Goal: Transaction & Acquisition: Purchase product/service

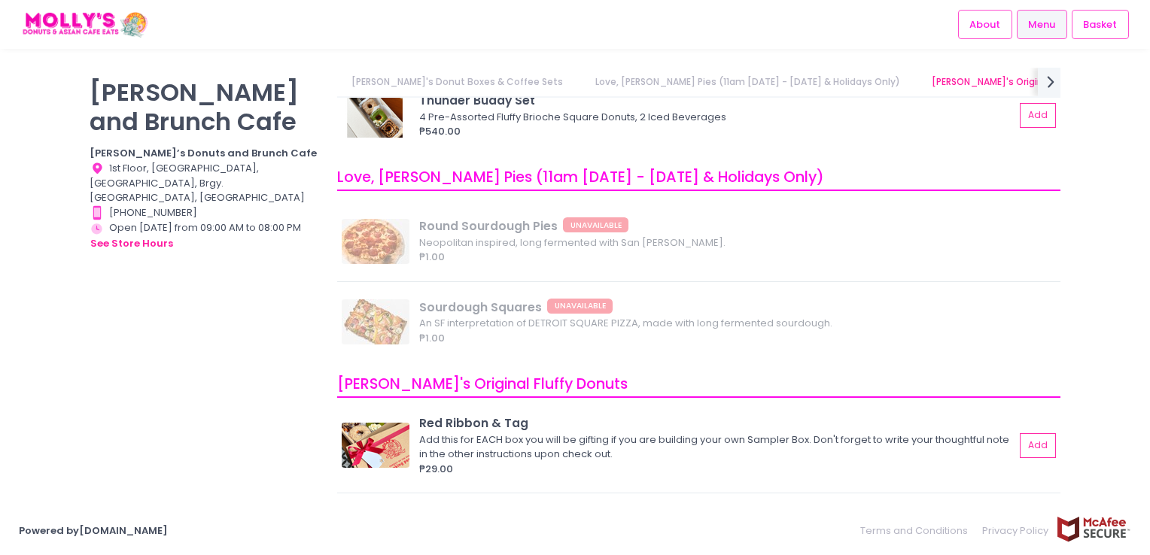
scroll to position [376, 0]
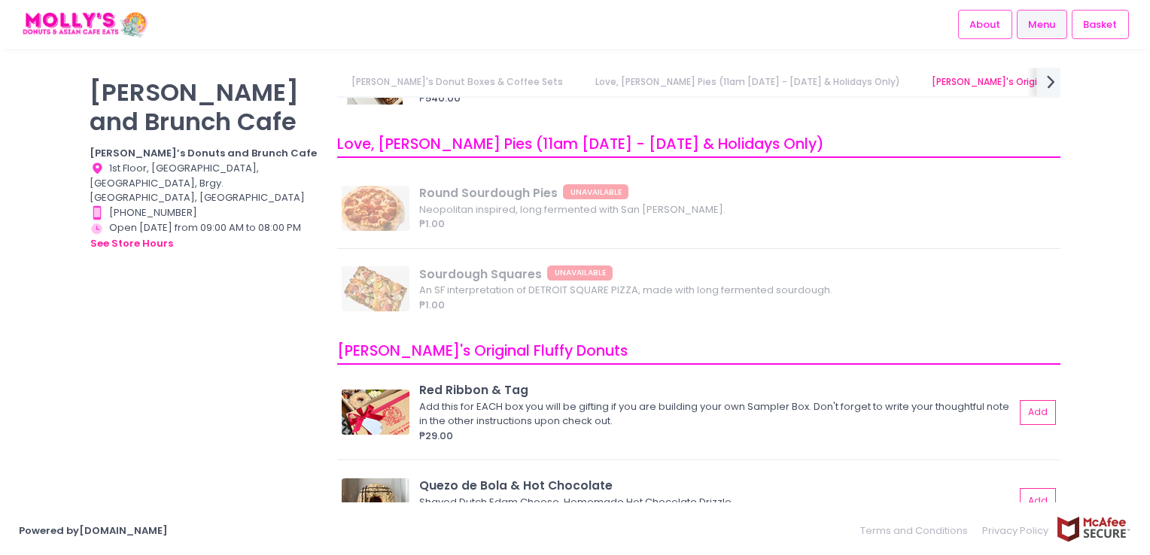
click at [1047, 82] on icon "next Created with Sketch." at bounding box center [1051, 82] width 22 height 22
click at [515, 78] on link "[PERSON_NAME]'s Brunch & Mains" at bounding box center [607, 82] width 184 height 29
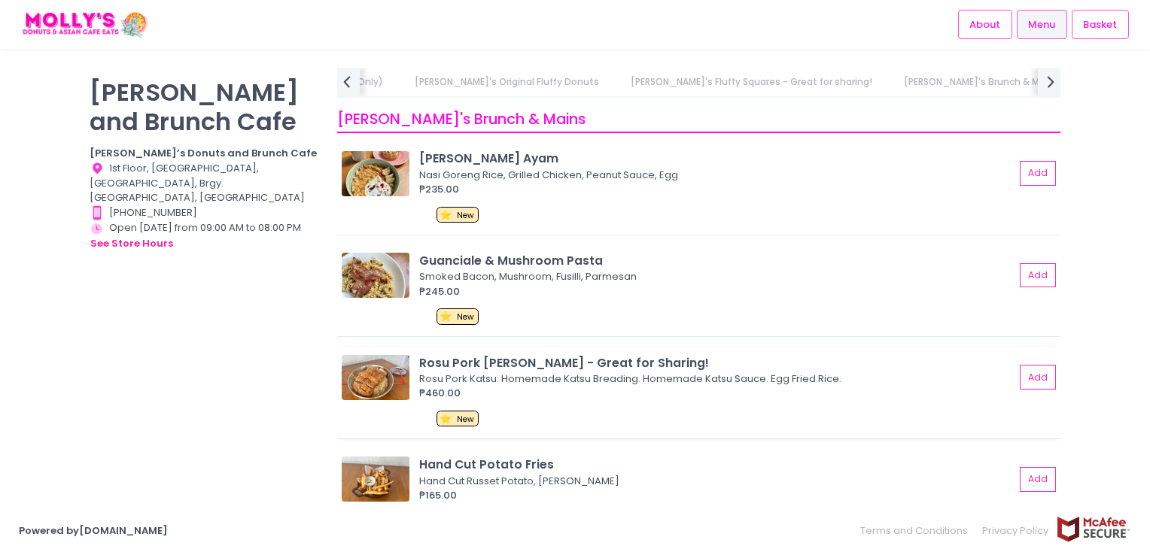
scroll to position [2994, 0]
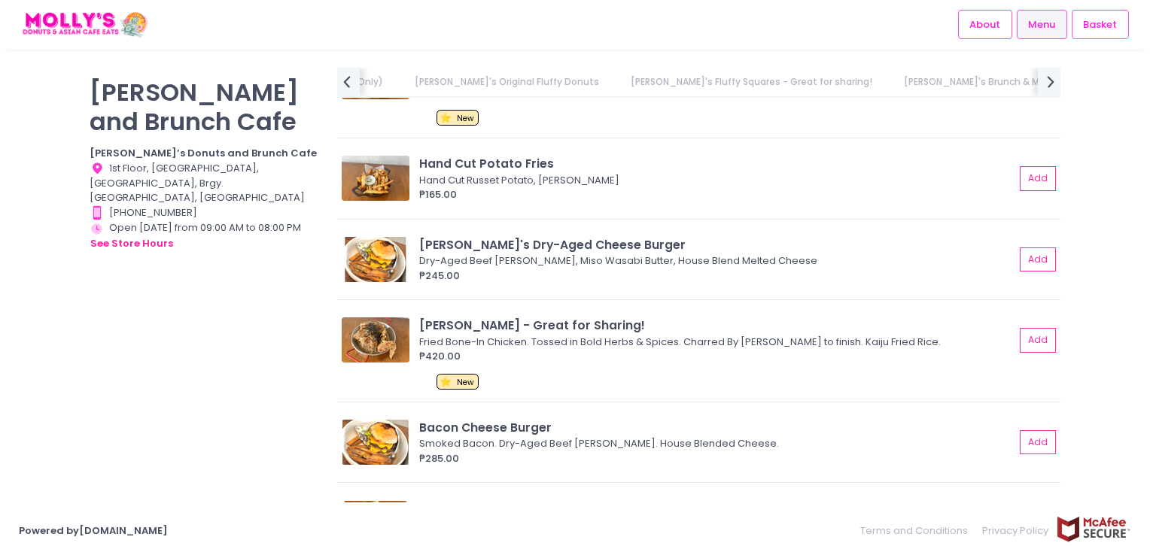
click at [889, 84] on link "[PERSON_NAME]'s Brunch & Mains" at bounding box center [981, 82] width 184 height 29
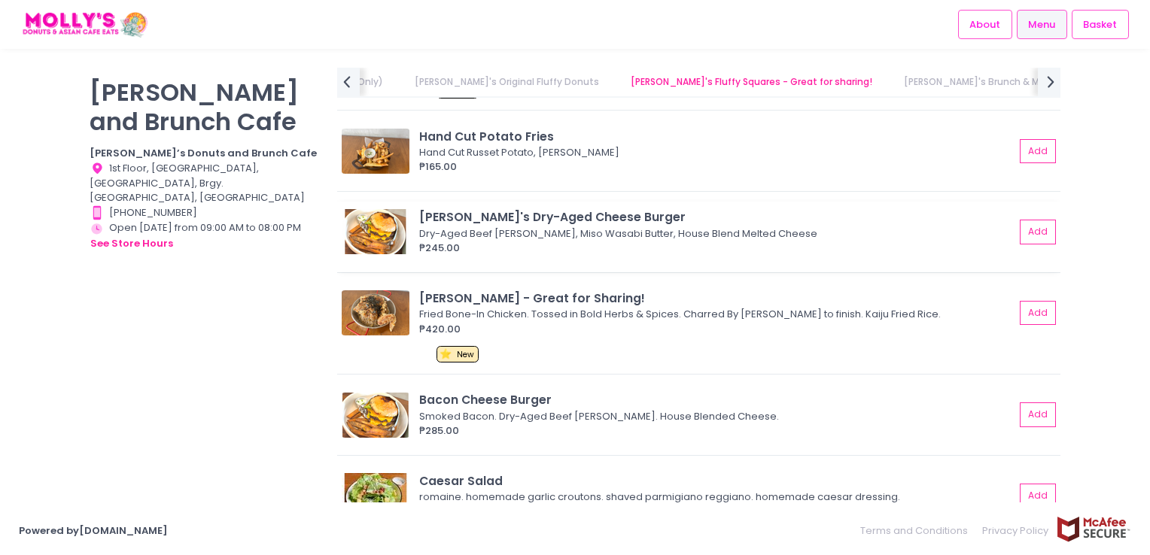
scroll to position [3069, 0]
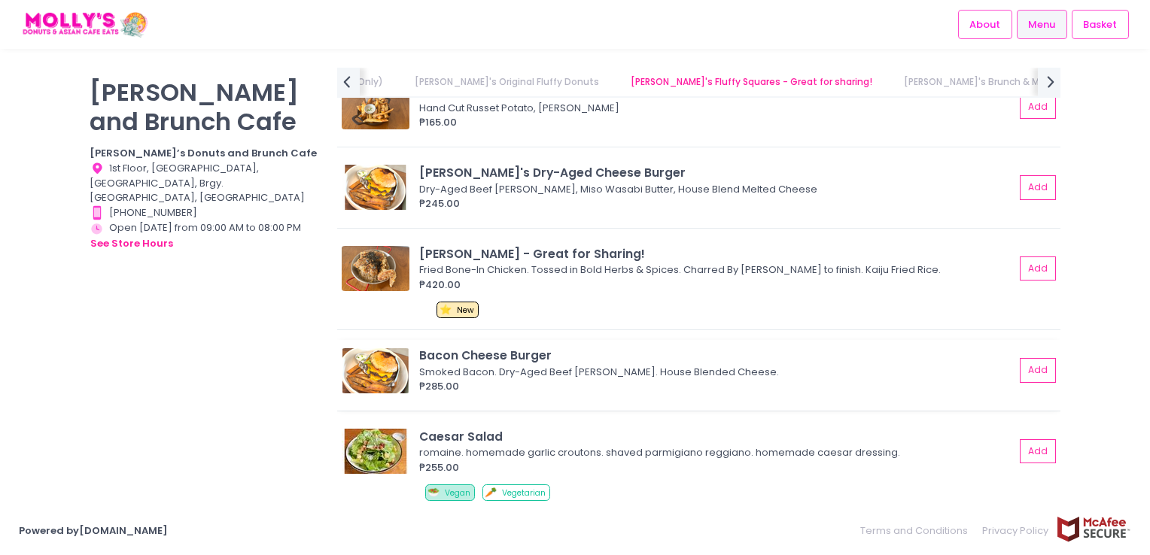
click at [391, 370] on img at bounding box center [376, 370] width 68 height 45
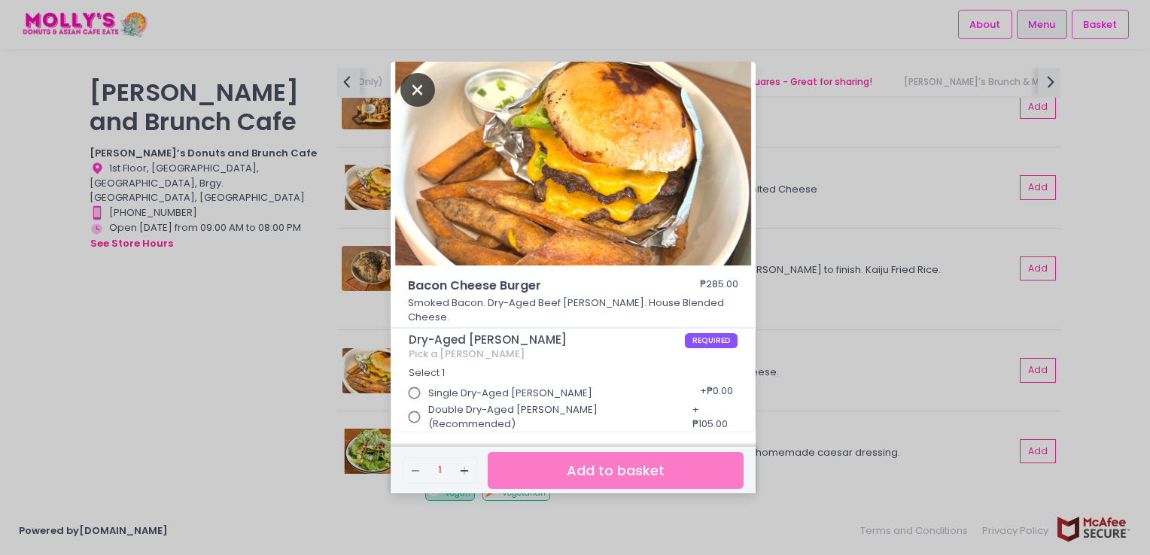
click at [409, 97] on icon "Close" at bounding box center [417, 90] width 35 height 34
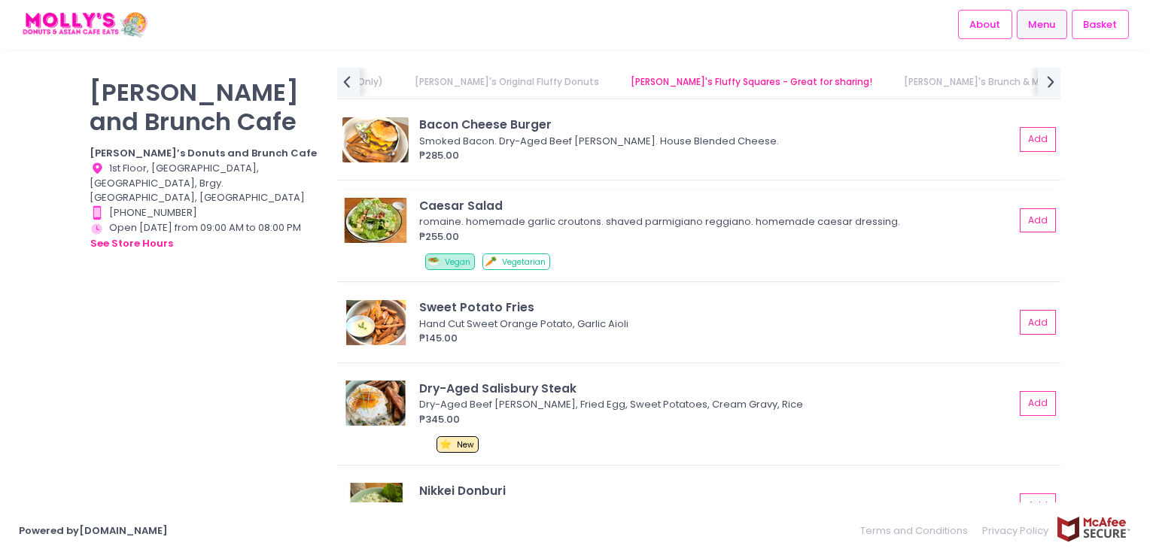
scroll to position [3370, 0]
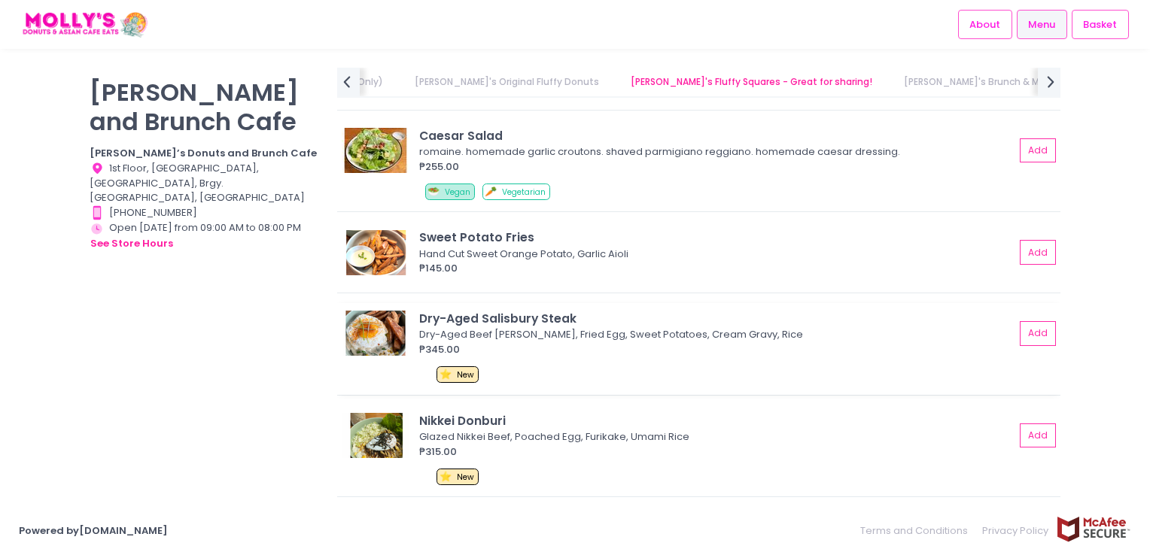
click at [367, 331] on img at bounding box center [376, 333] width 68 height 45
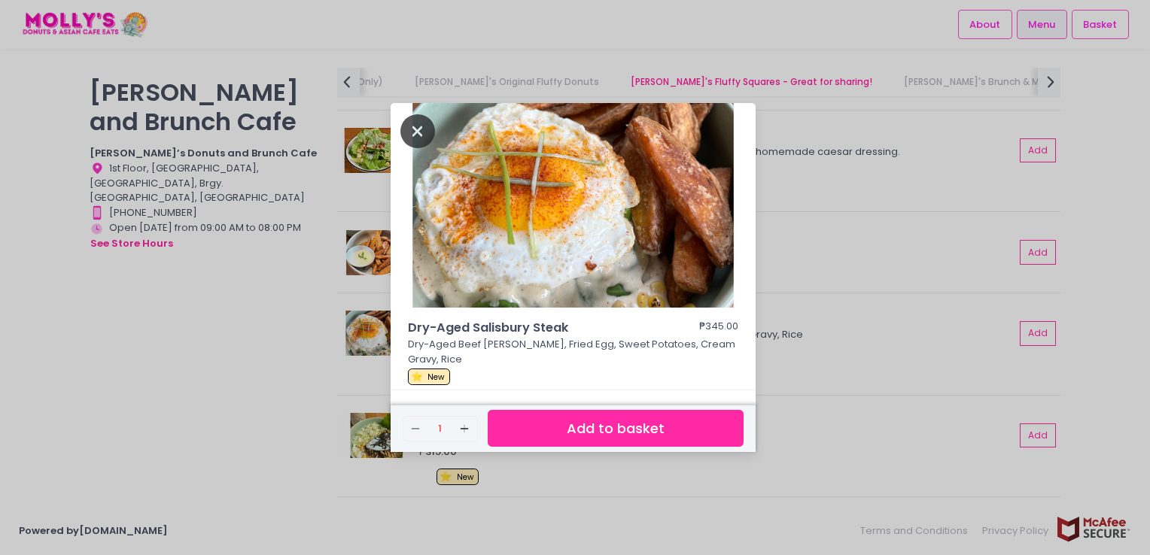
click at [412, 144] on icon "Close" at bounding box center [417, 131] width 35 height 34
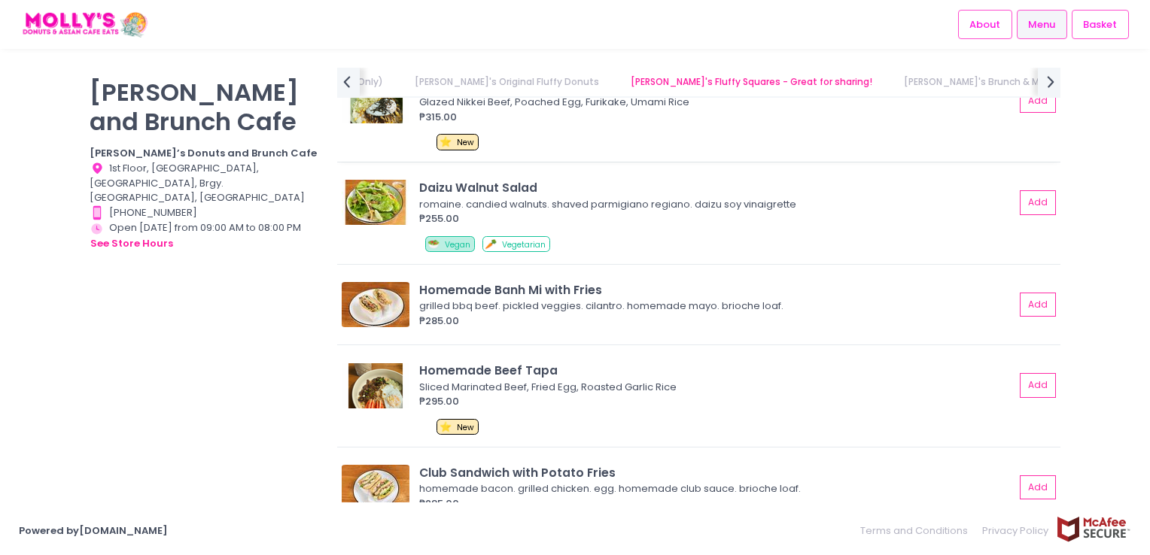
scroll to position [3671, 0]
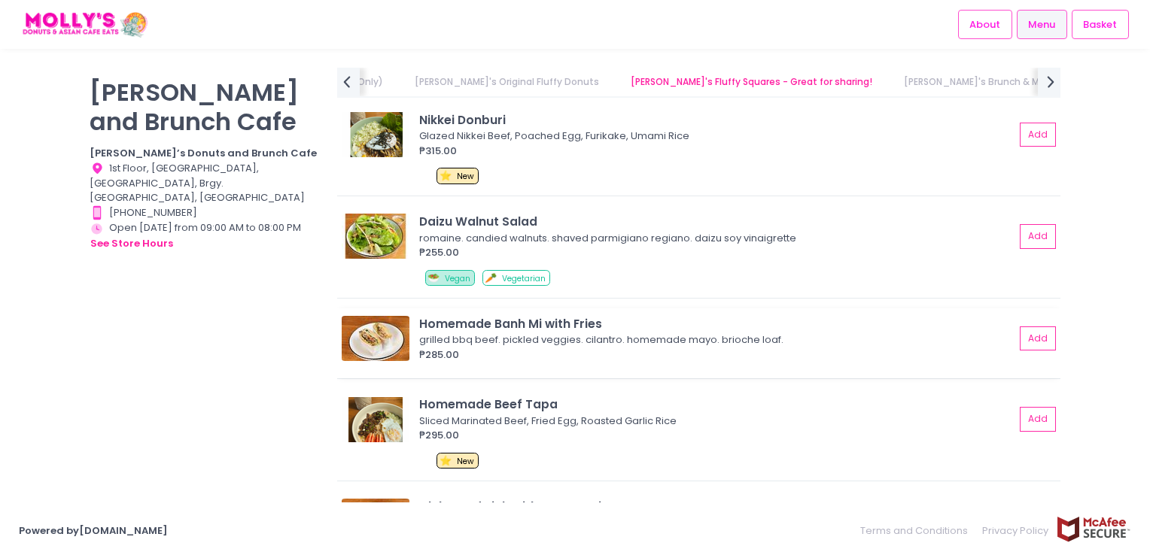
click at [363, 343] on img at bounding box center [376, 338] width 68 height 45
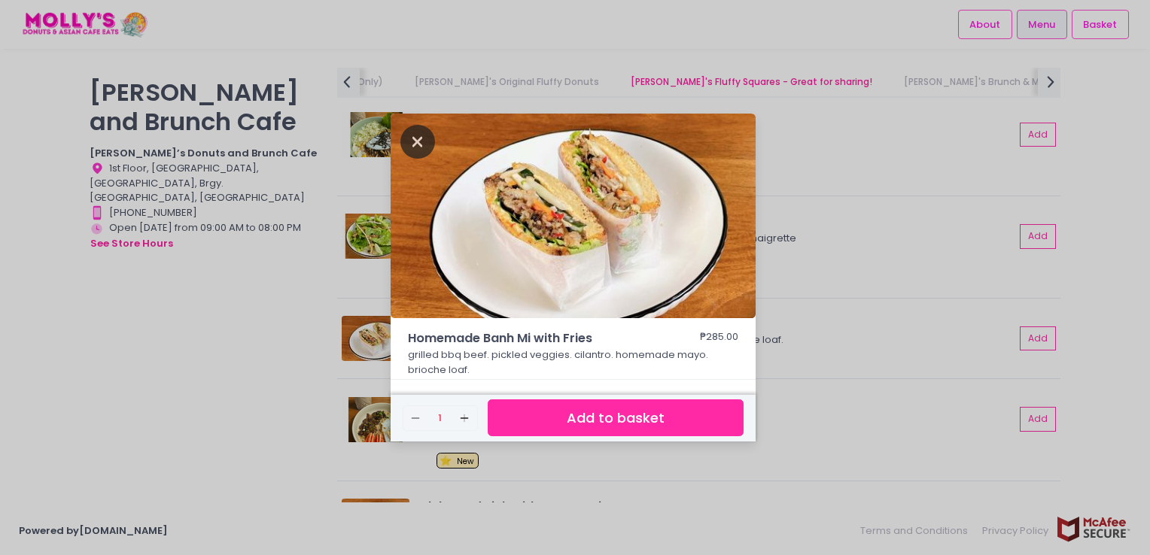
click at [407, 141] on icon "Close" at bounding box center [417, 142] width 35 height 34
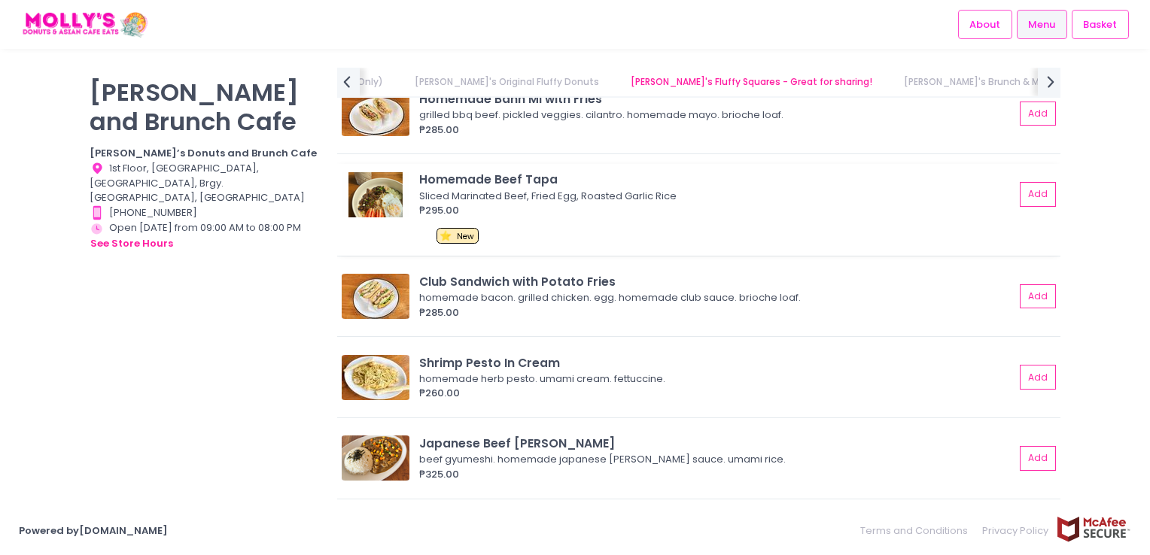
scroll to position [3897, 0]
click at [374, 346] on div "Shrimp Pesto In Cream homemade herb pesto. umami cream. fettuccine. ₱260.00 Add" at bounding box center [698, 381] width 723 height 71
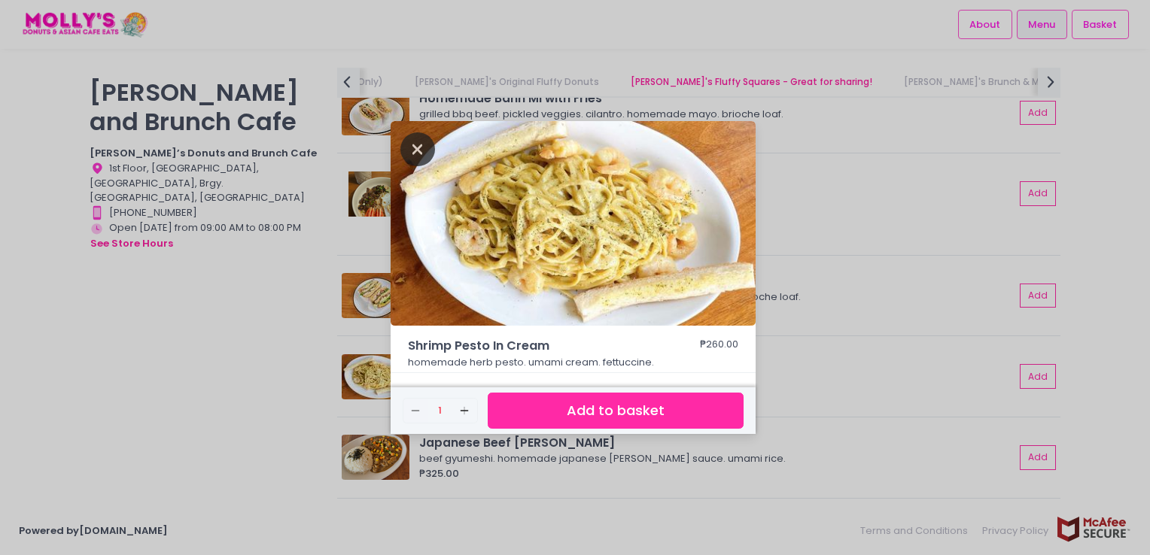
click at [412, 146] on icon "Close" at bounding box center [417, 149] width 35 height 34
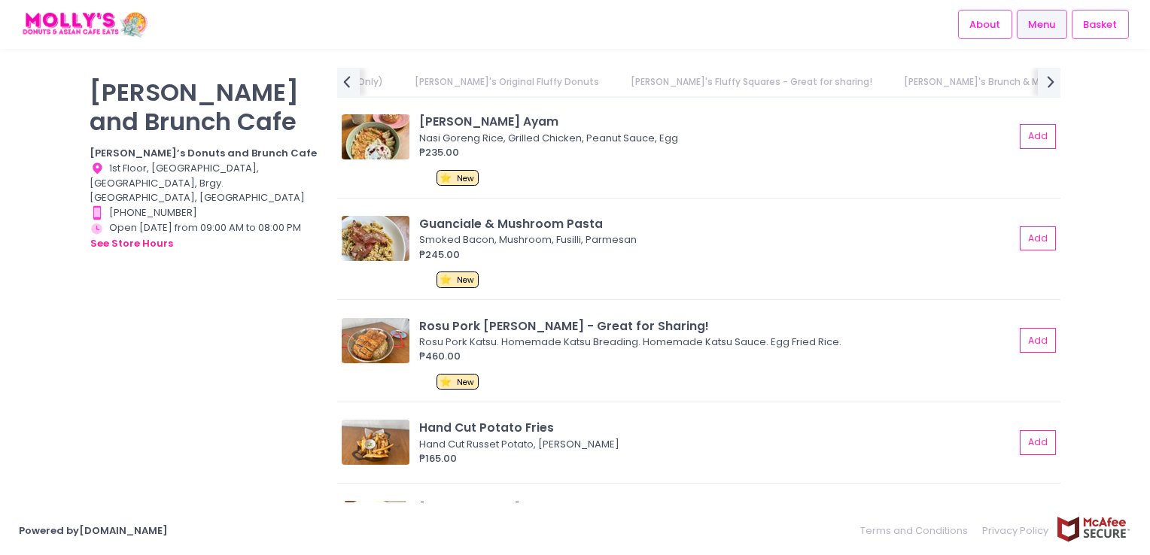
scroll to position [2693, 0]
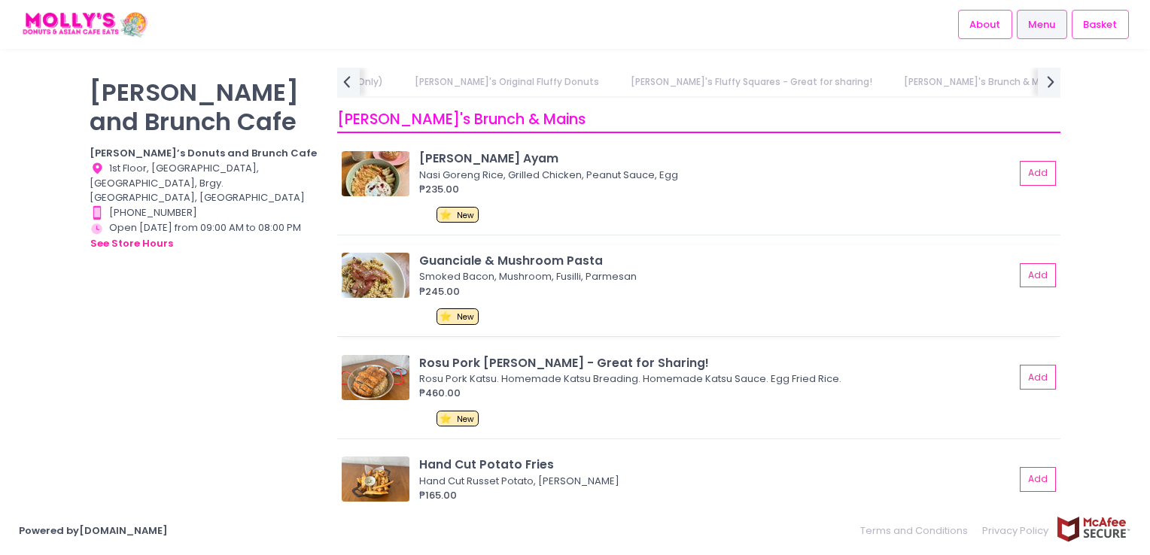
click at [358, 263] on img at bounding box center [376, 275] width 68 height 45
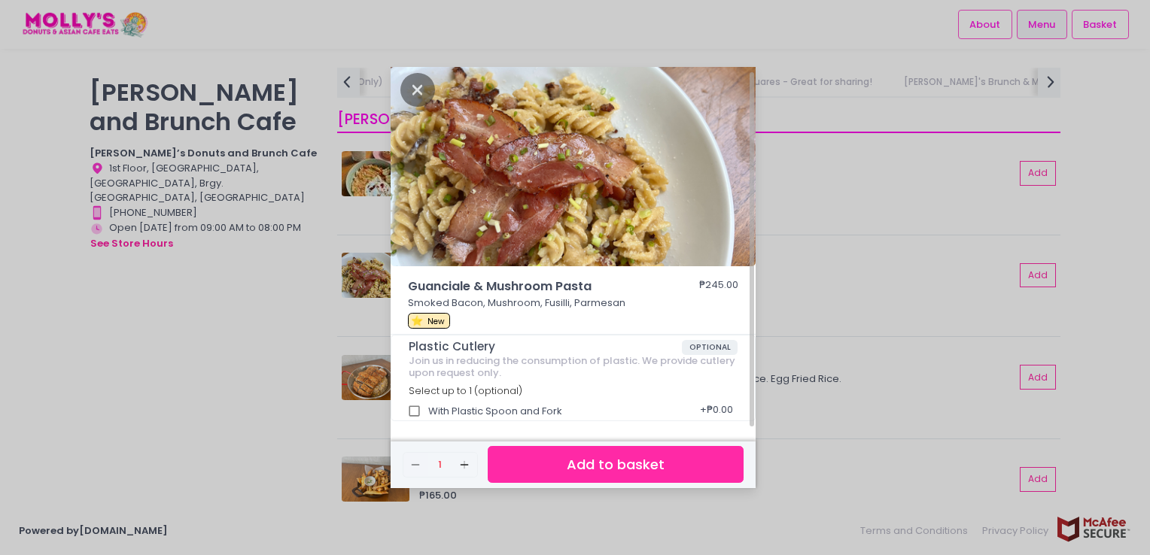
scroll to position [0, 0]
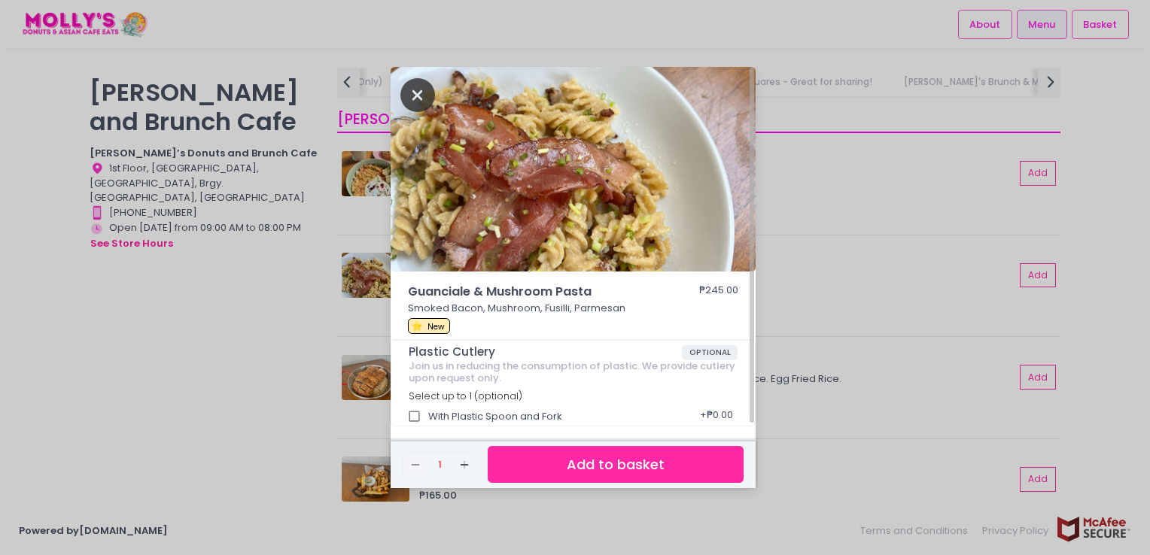
click at [409, 96] on icon "Close" at bounding box center [417, 95] width 35 height 34
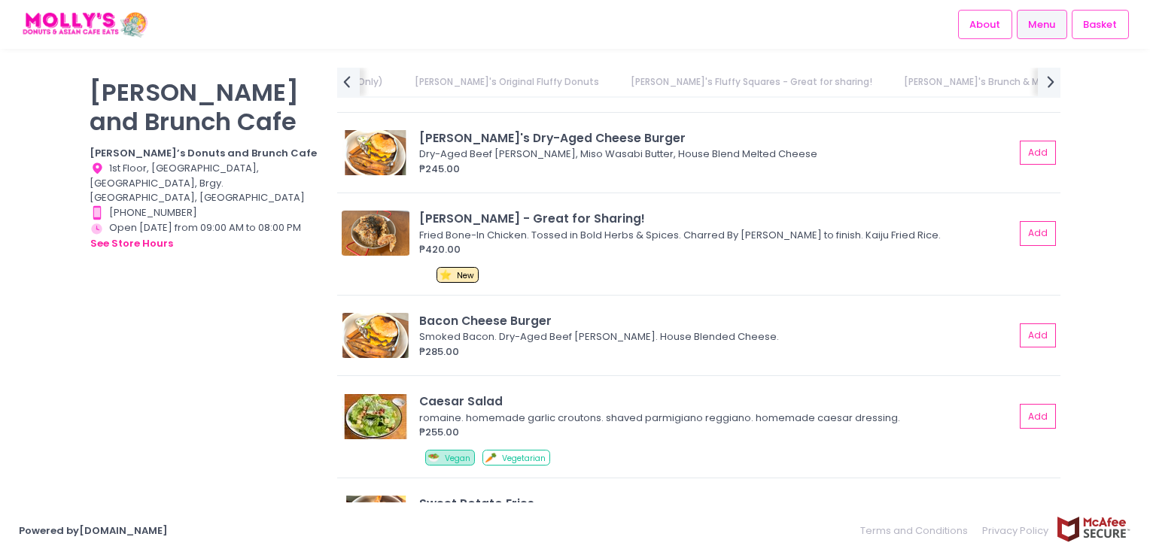
scroll to position [3145, 0]
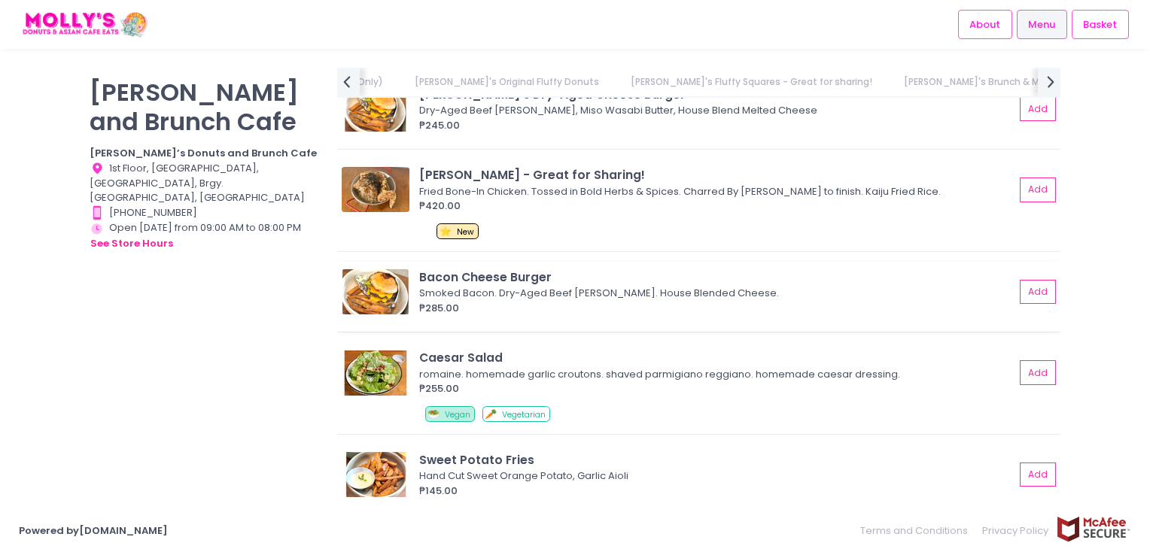
click at [360, 284] on img at bounding box center [376, 291] width 68 height 45
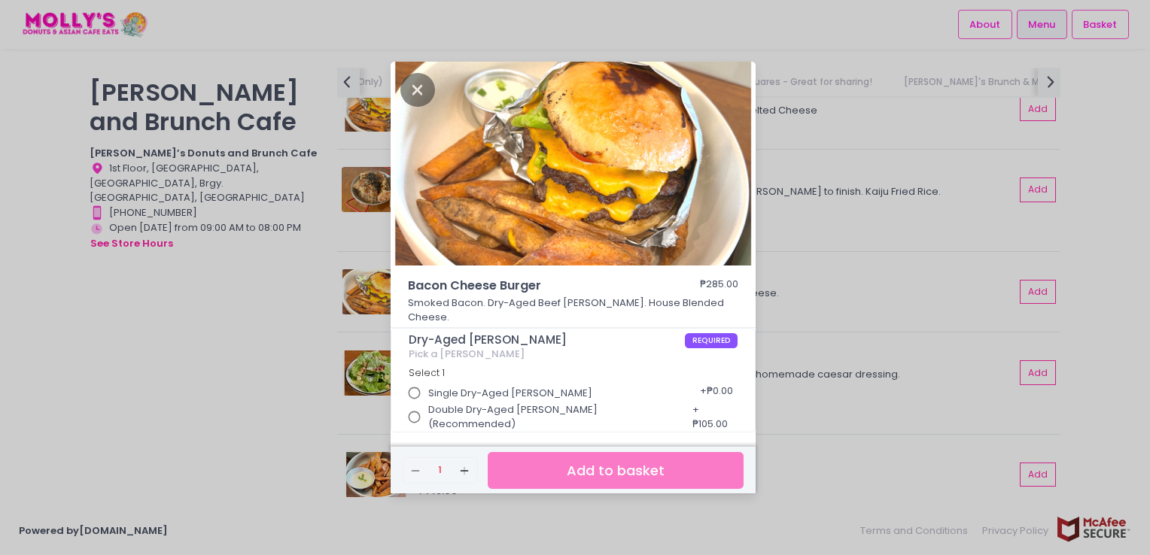
scroll to position [4, 0]
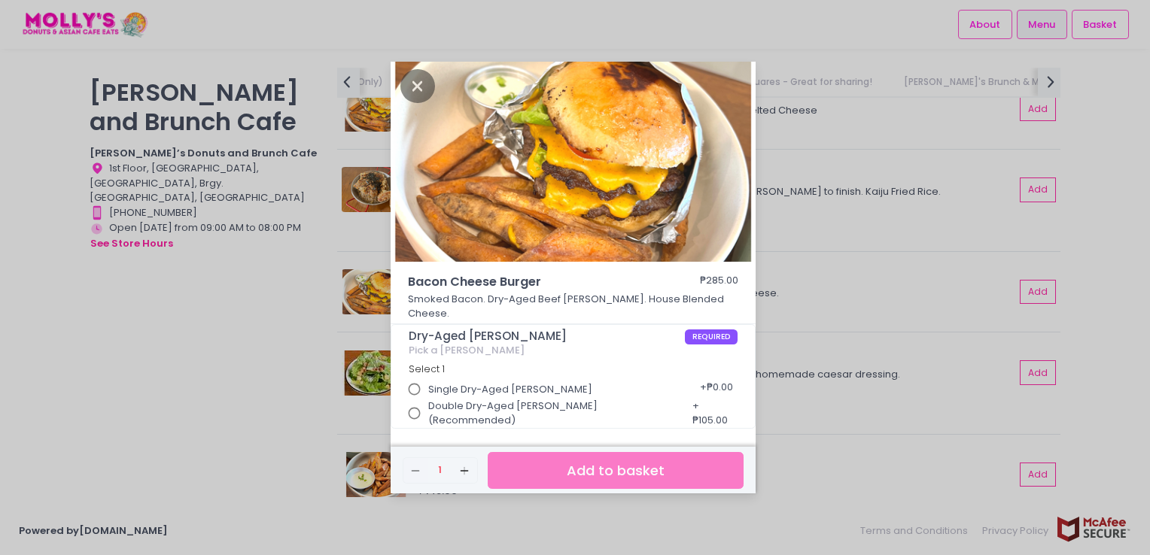
click at [837, 183] on div "Bacon Cheese Burger ₱285.00 Smoked Bacon. Dry-Aged Beef [PERSON_NAME]. House Bl…" at bounding box center [575, 277] width 1150 height 555
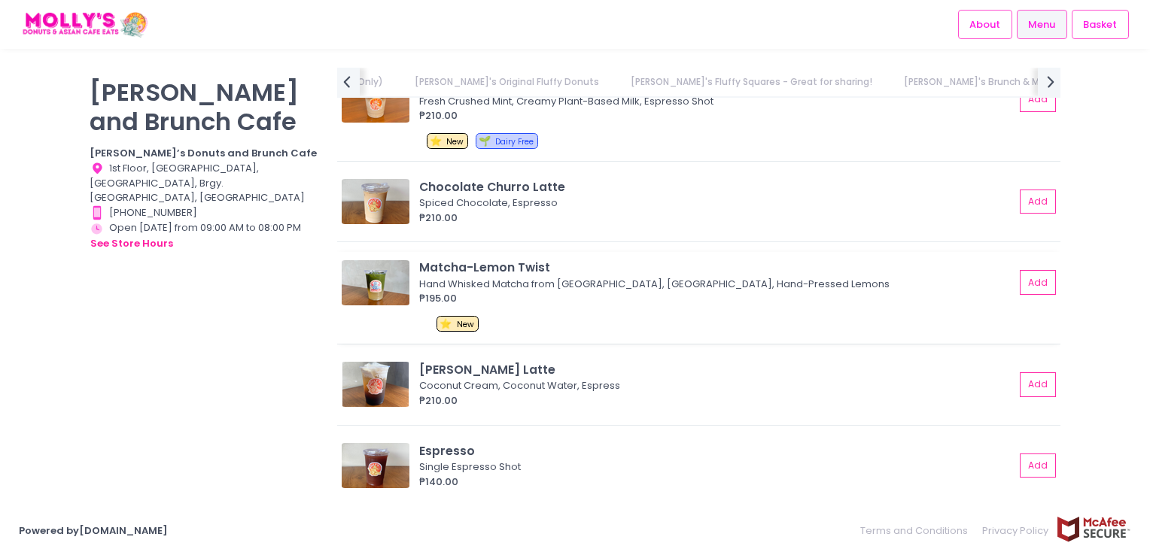
scroll to position [5327, 0]
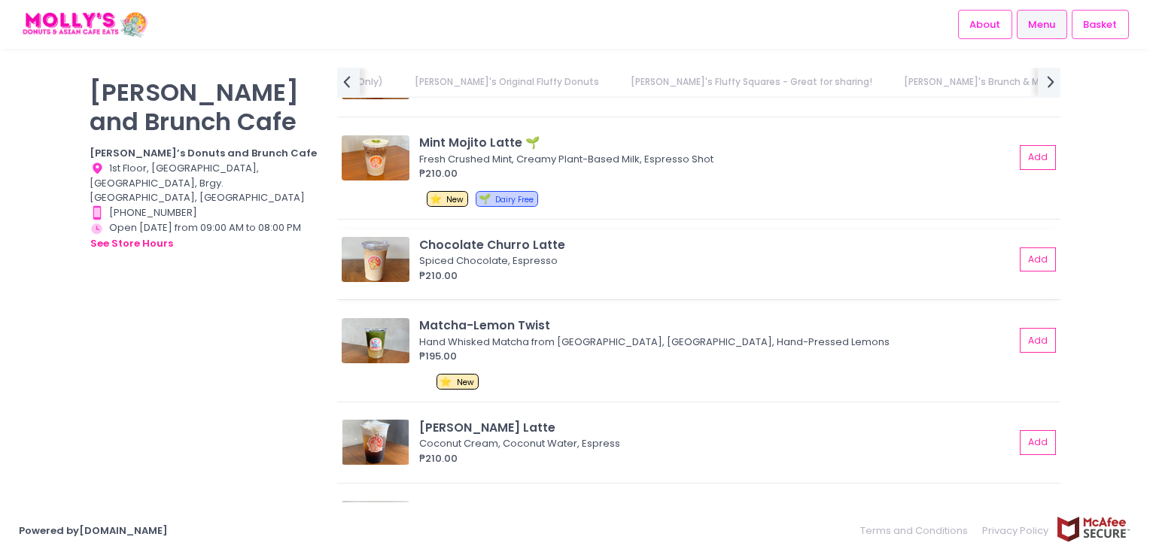
click at [372, 248] on img at bounding box center [376, 259] width 68 height 45
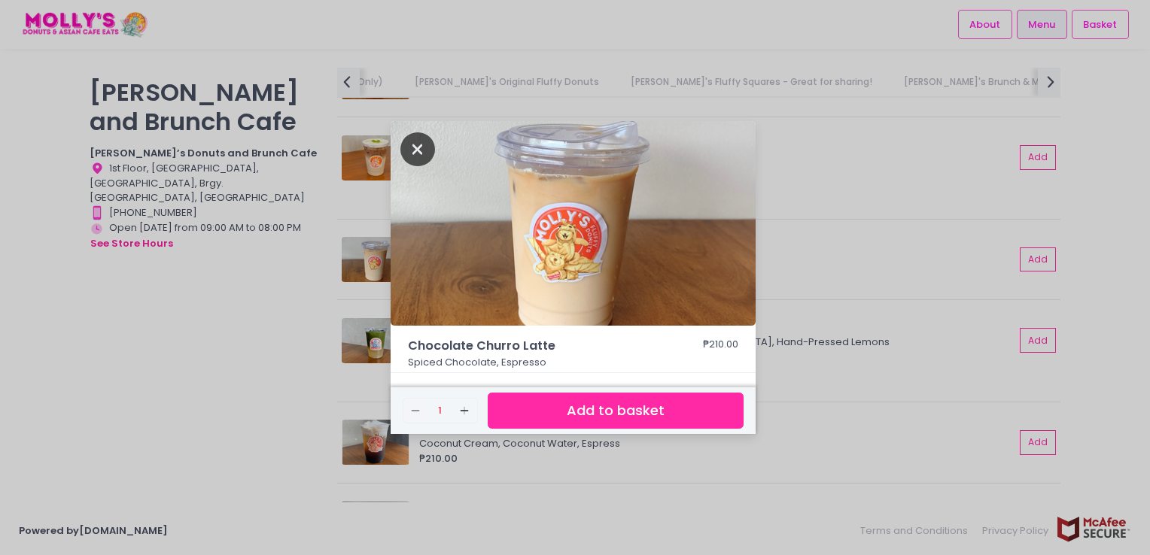
click at [420, 147] on icon "Close" at bounding box center [417, 149] width 35 height 34
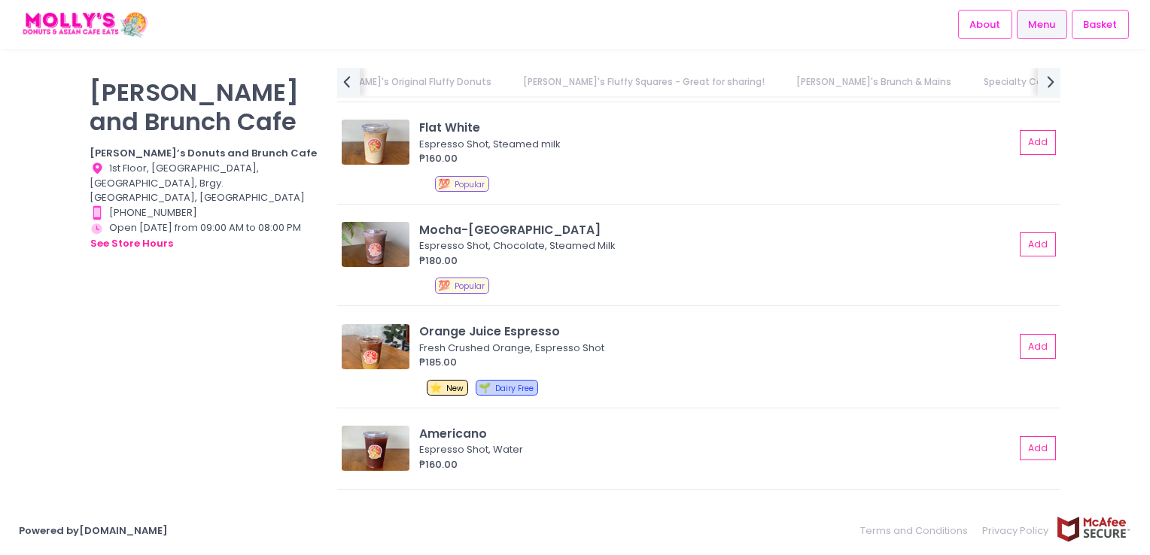
scroll to position [4950, 0]
click at [381, 245] on img at bounding box center [376, 242] width 68 height 45
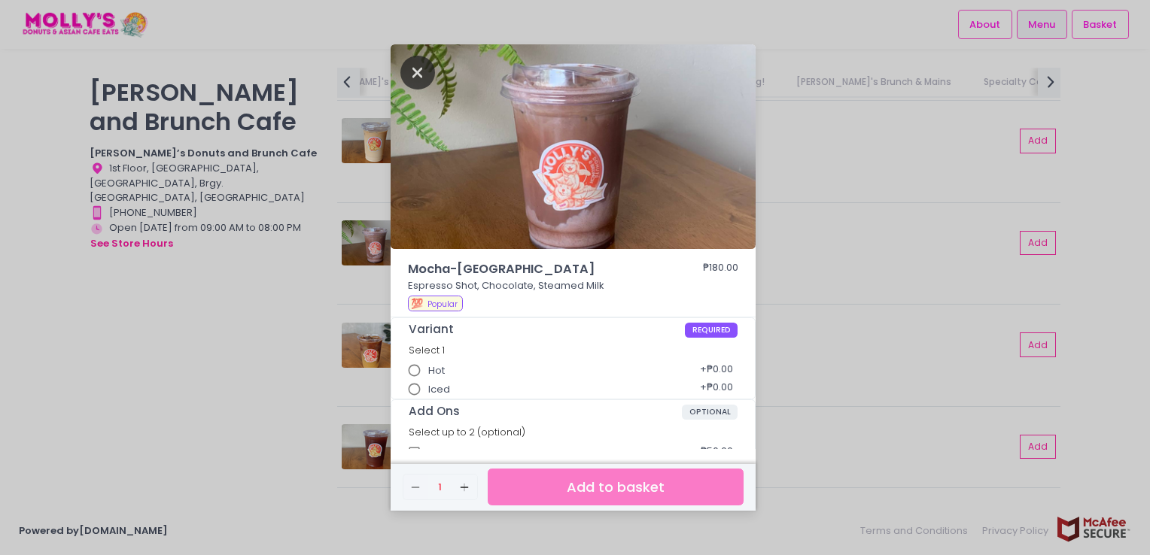
click at [421, 68] on icon "Close" at bounding box center [417, 73] width 35 height 34
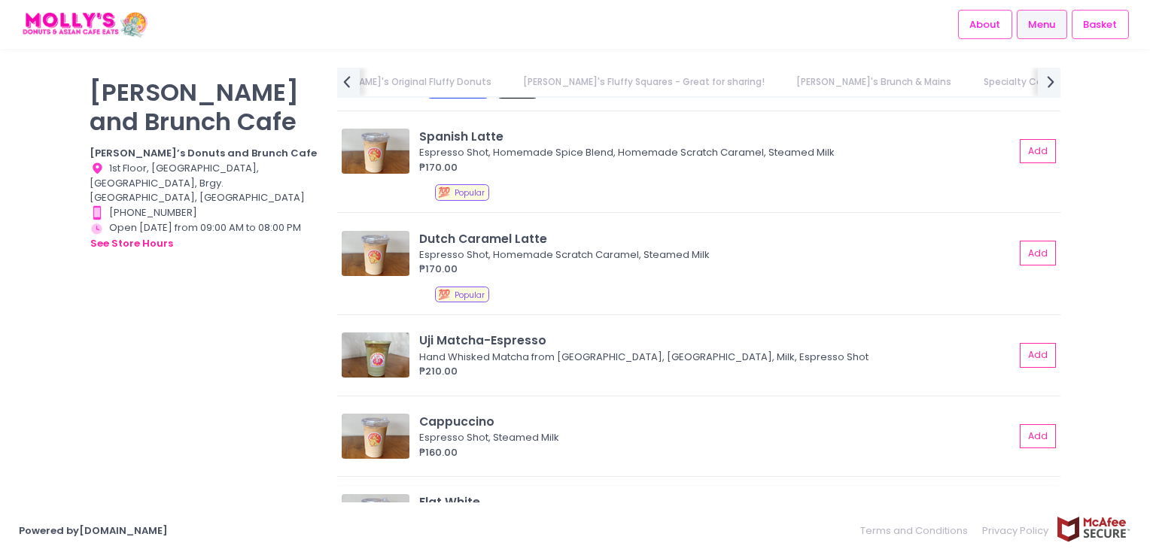
scroll to position [4424, 0]
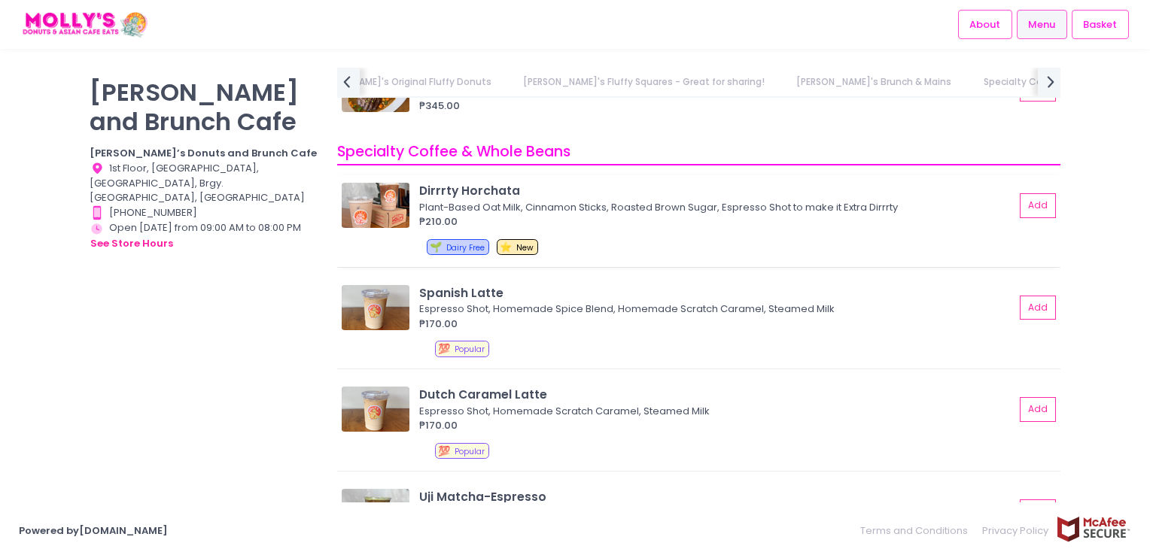
click at [379, 206] on img at bounding box center [376, 205] width 68 height 45
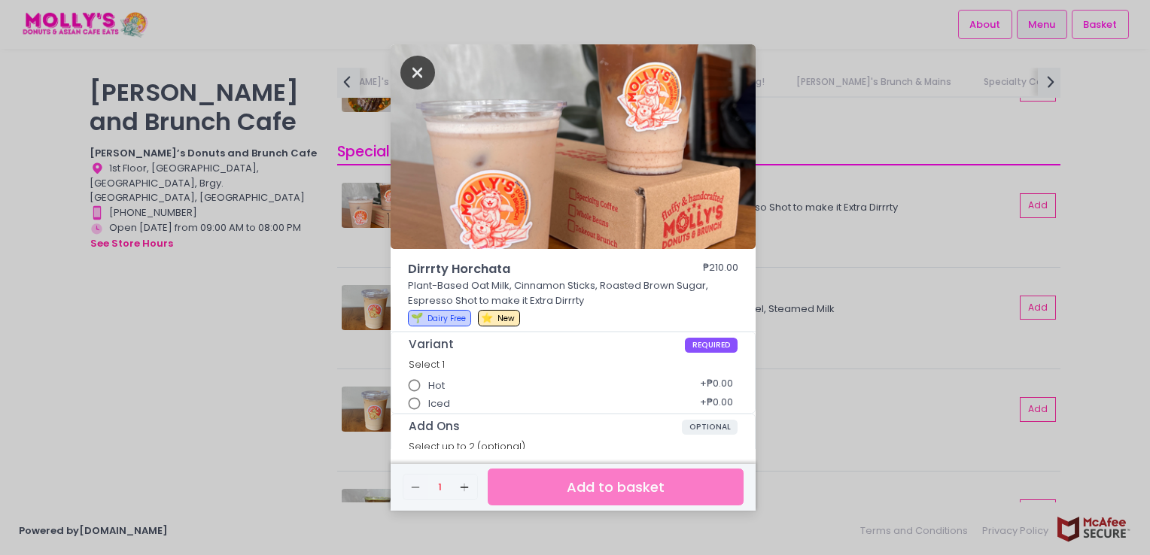
click at [418, 75] on icon "Close" at bounding box center [417, 73] width 35 height 34
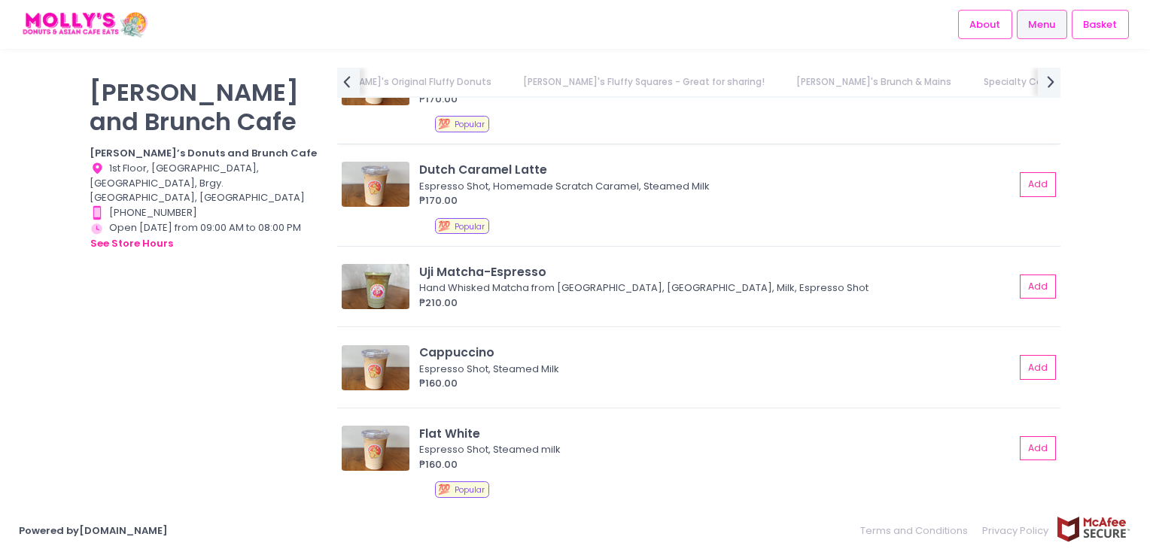
scroll to position [4649, 0]
click at [382, 178] on img at bounding box center [376, 183] width 68 height 45
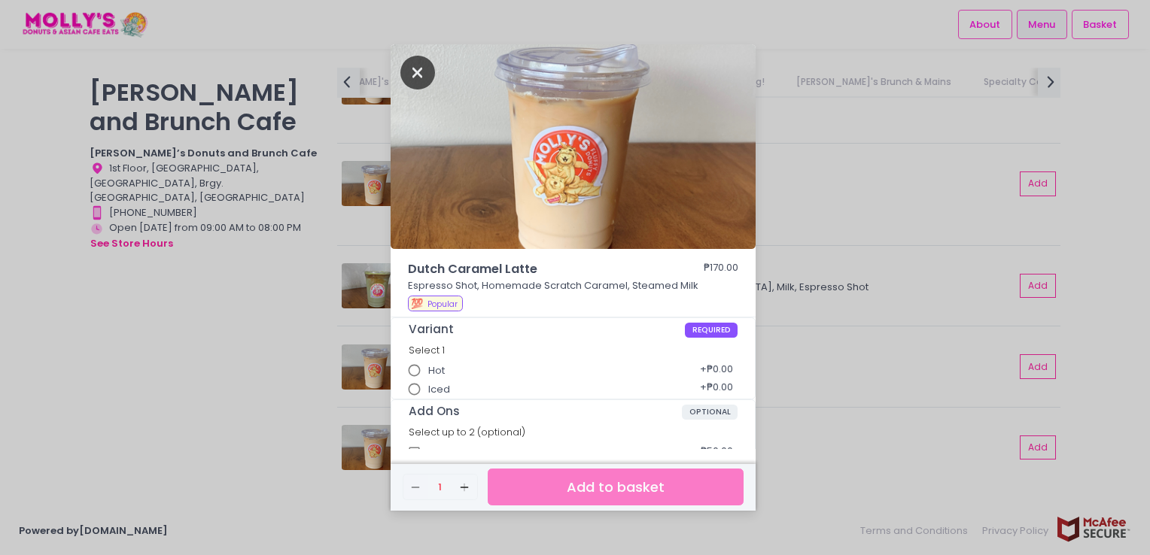
click at [406, 71] on icon "Close" at bounding box center [417, 73] width 35 height 34
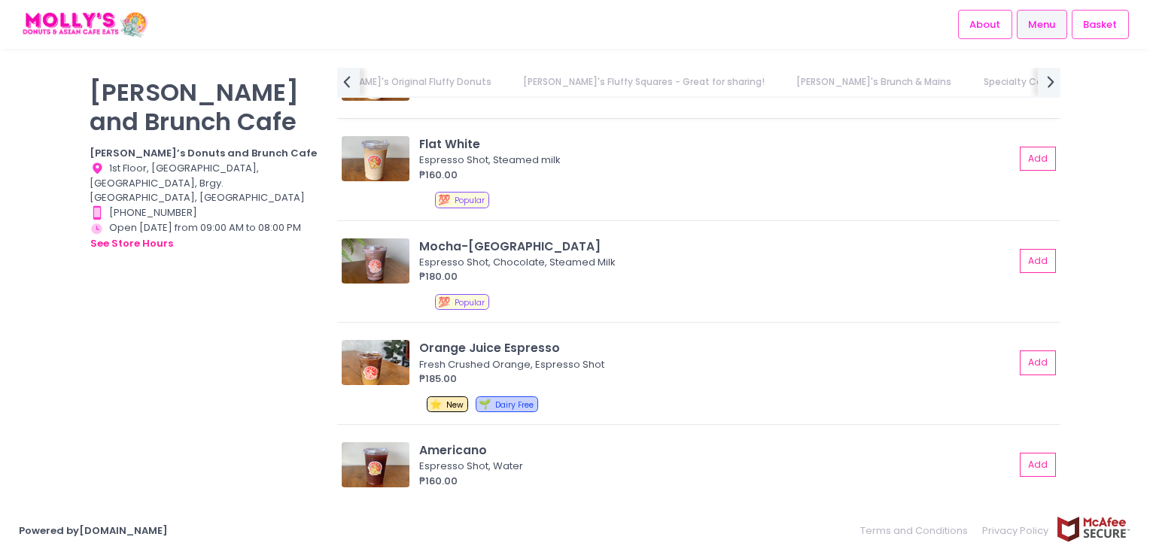
scroll to position [4950, 0]
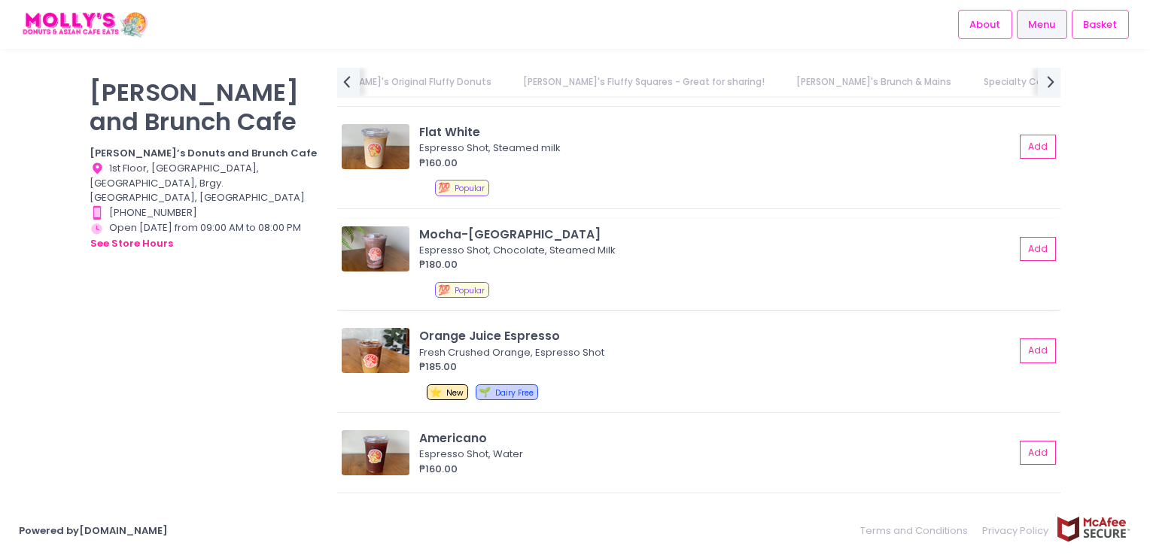
click at [387, 230] on img at bounding box center [376, 248] width 68 height 45
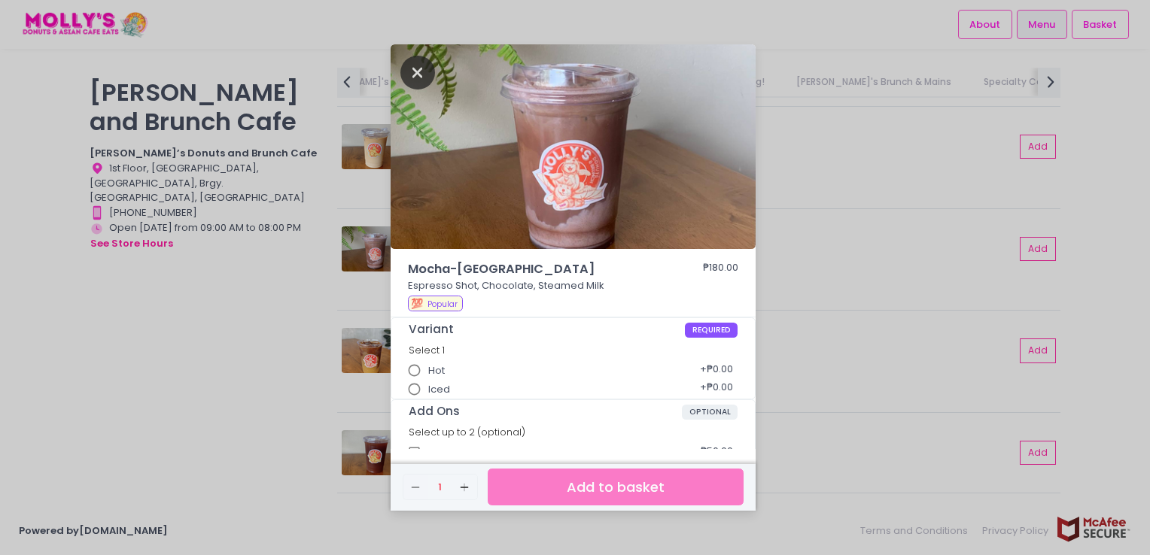
click at [419, 76] on icon "Close" at bounding box center [417, 73] width 35 height 34
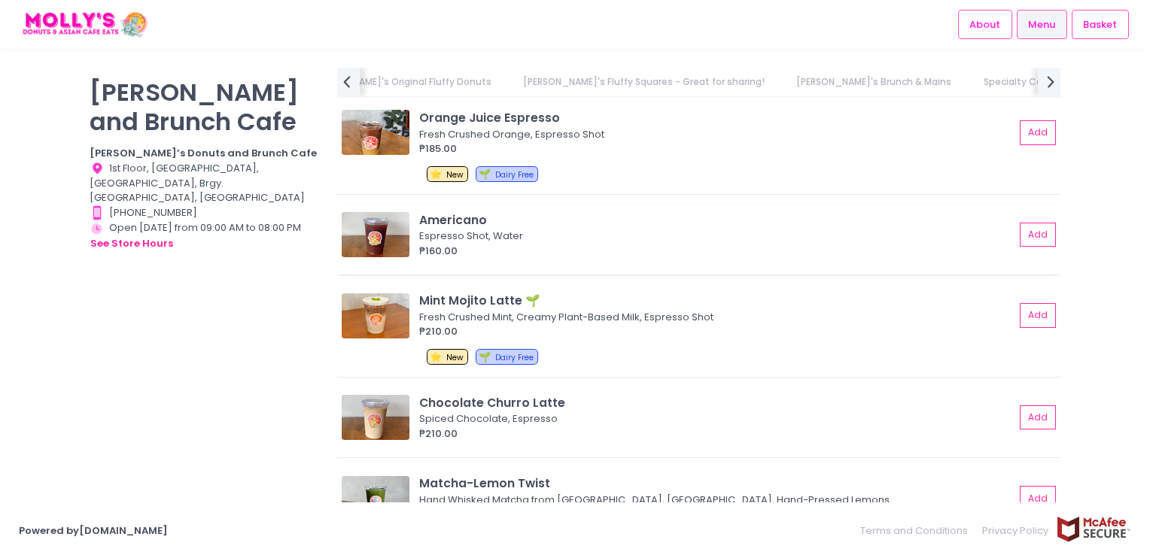
scroll to position [5176, 0]
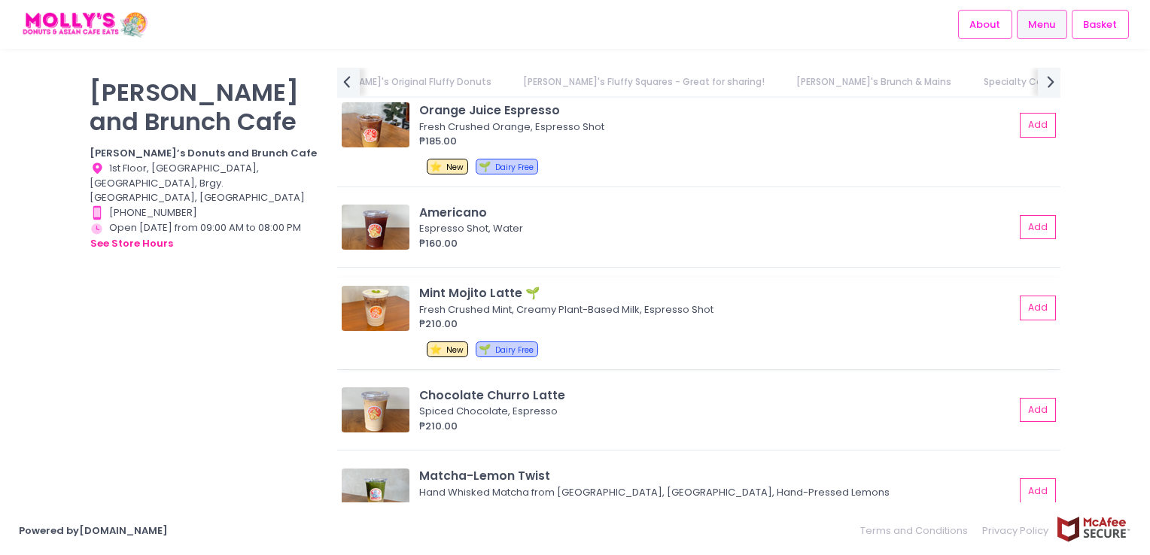
click at [368, 296] on img at bounding box center [376, 308] width 68 height 45
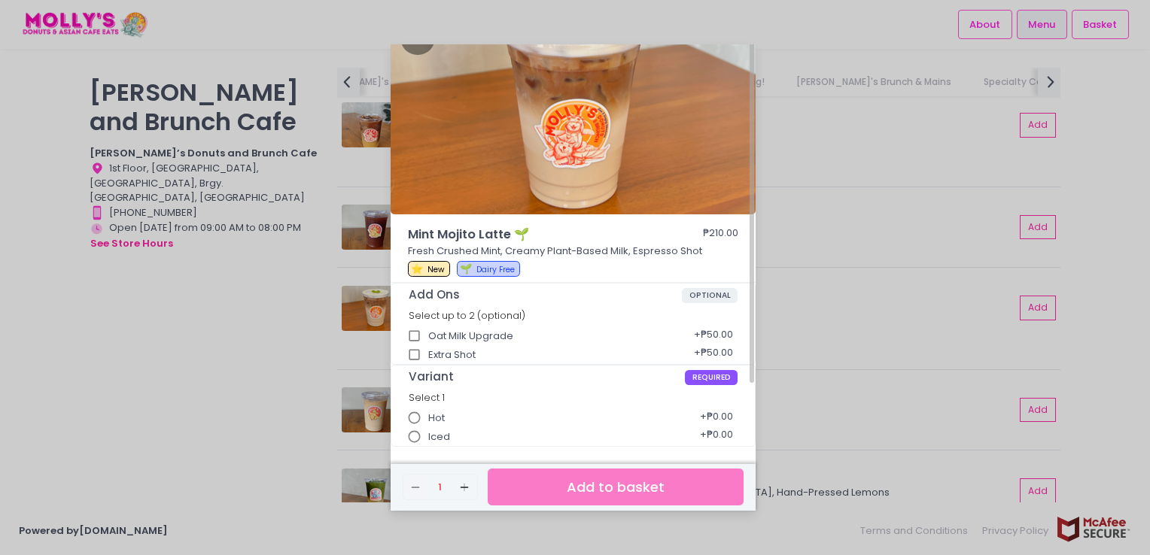
scroll to position [0, 0]
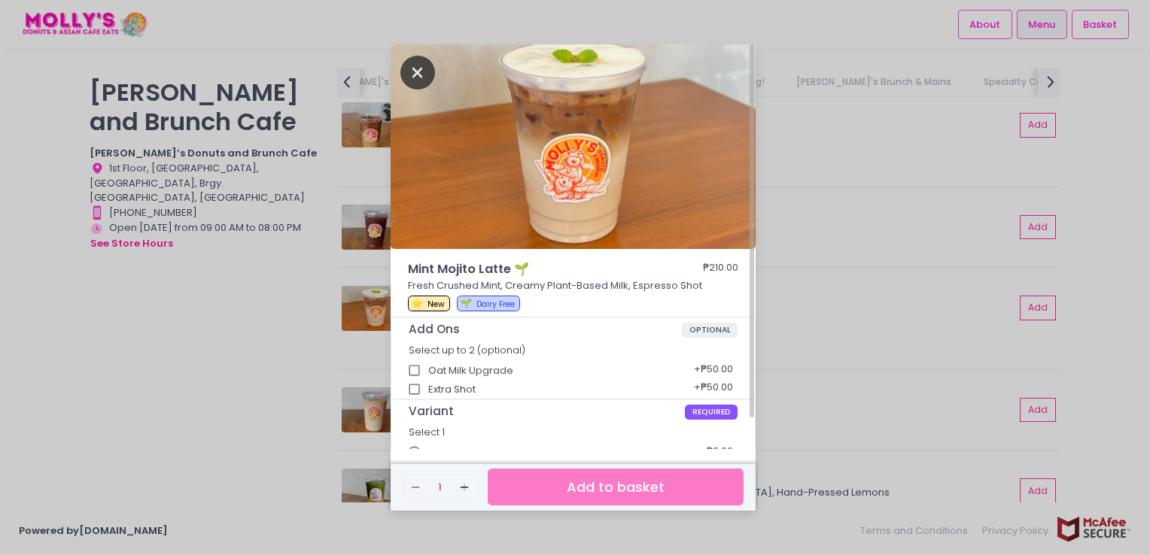
click at [418, 67] on icon "Close" at bounding box center [417, 73] width 35 height 34
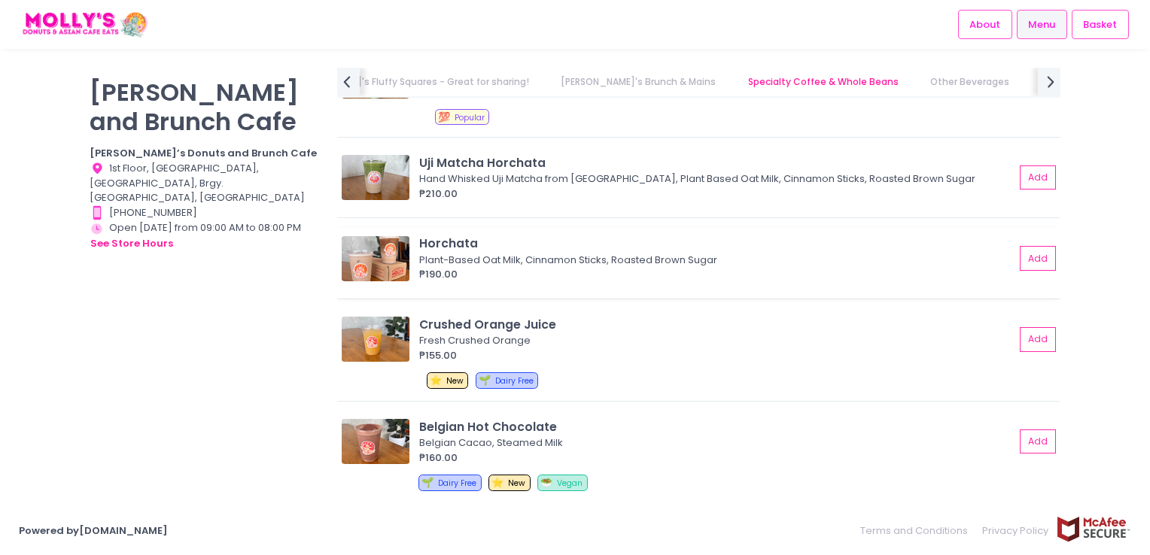
scroll to position [6004, 0]
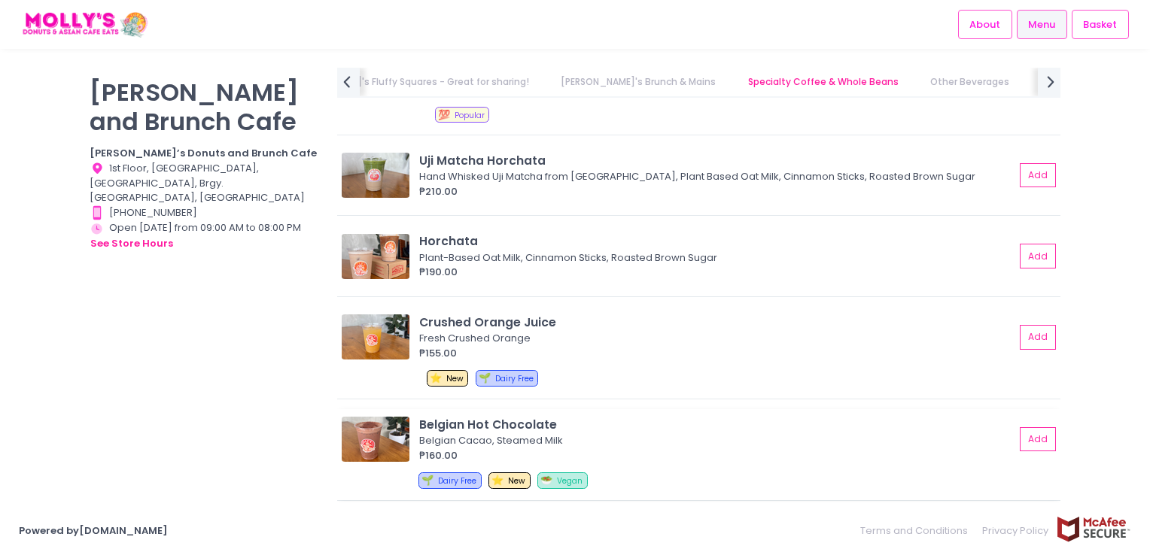
click at [375, 427] on img at bounding box center [376, 439] width 68 height 45
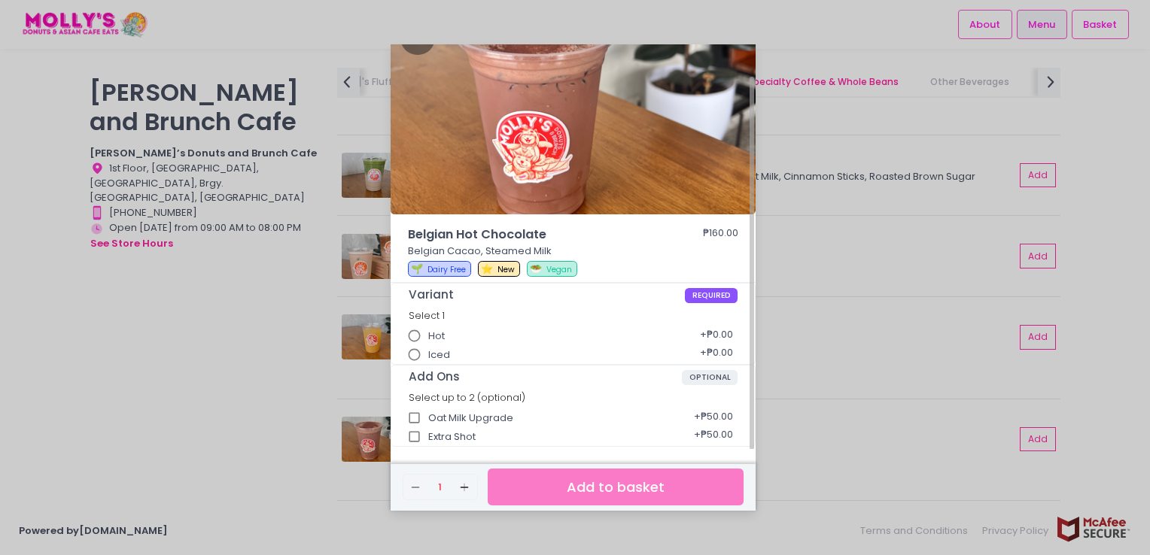
scroll to position [0, 0]
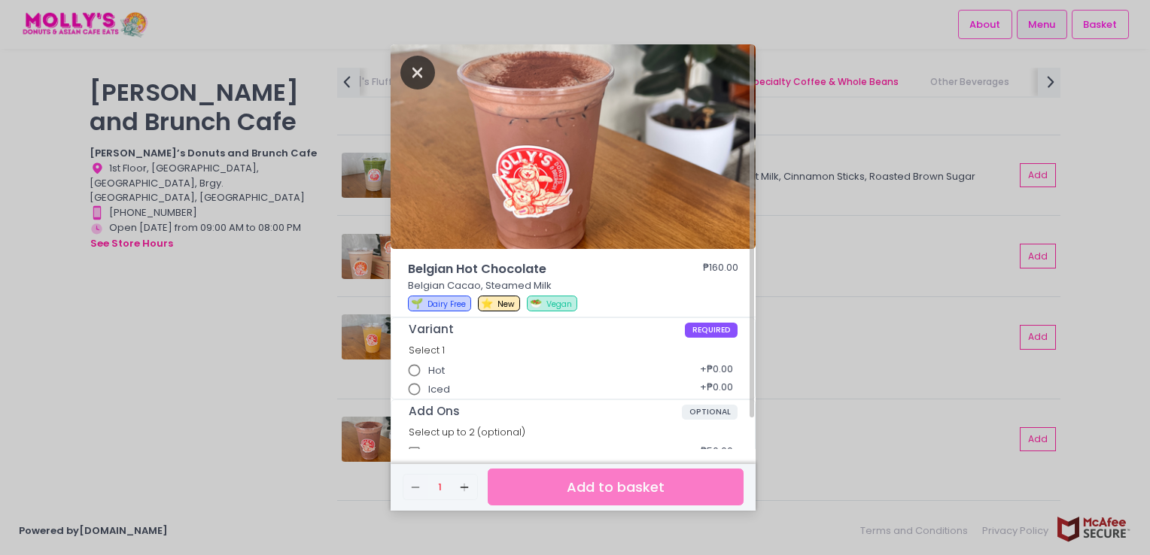
click at [427, 68] on icon "Close" at bounding box center [417, 73] width 35 height 34
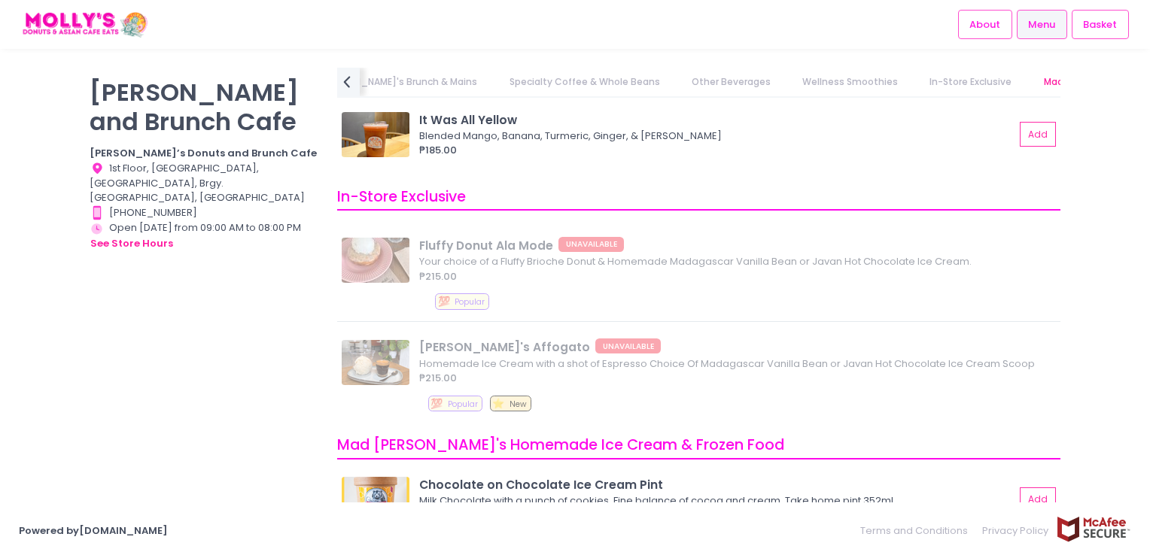
scroll to position [6531, 0]
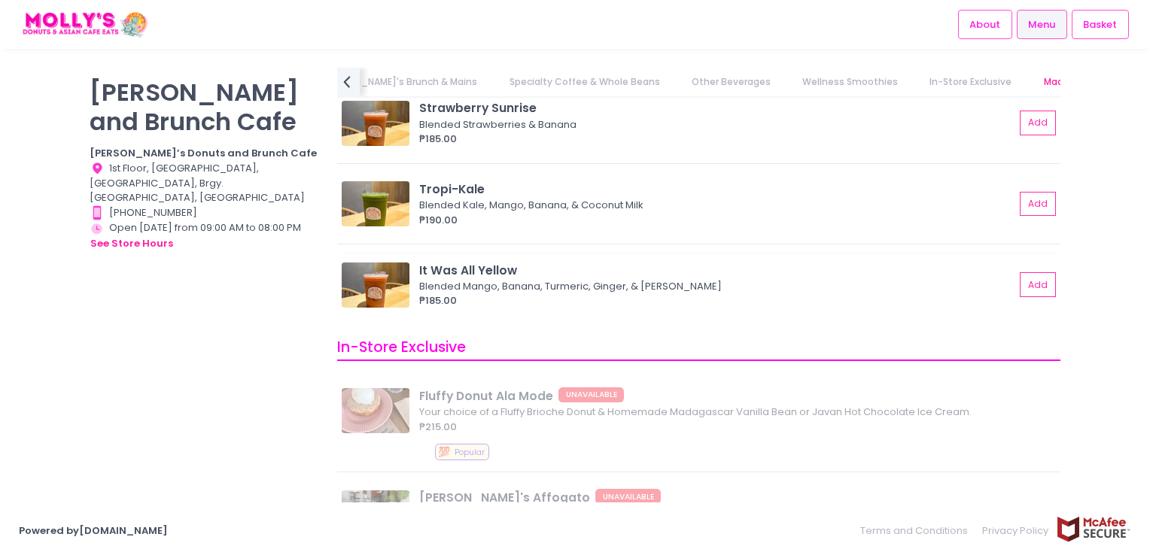
click at [391, 288] on img at bounding box center [376, 285] width 68 height 45
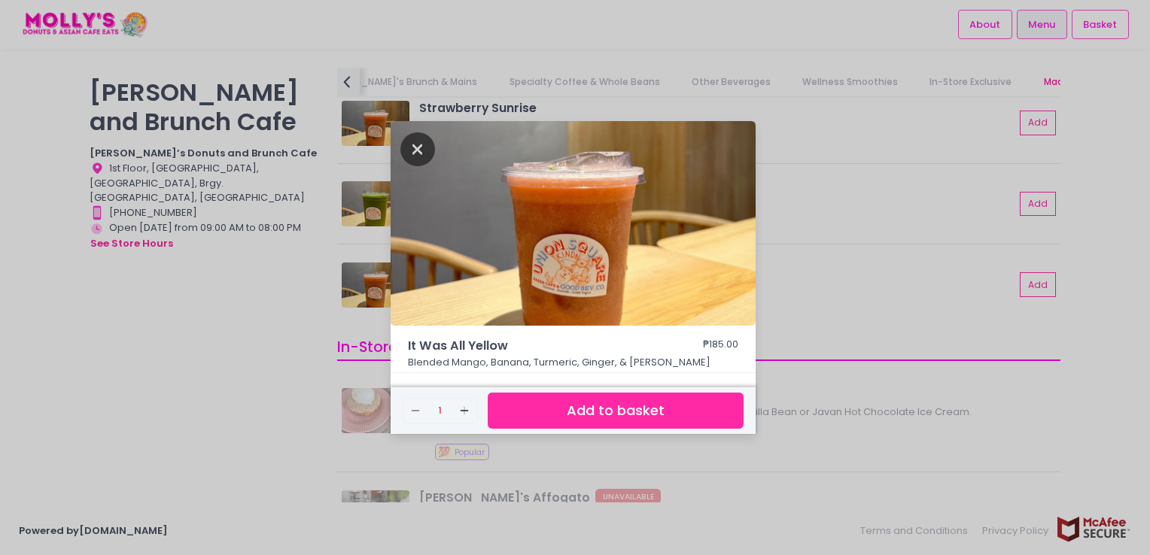
click at [415, 150] on icon "Close" at bounding box center [417, 149] width 35 height 34
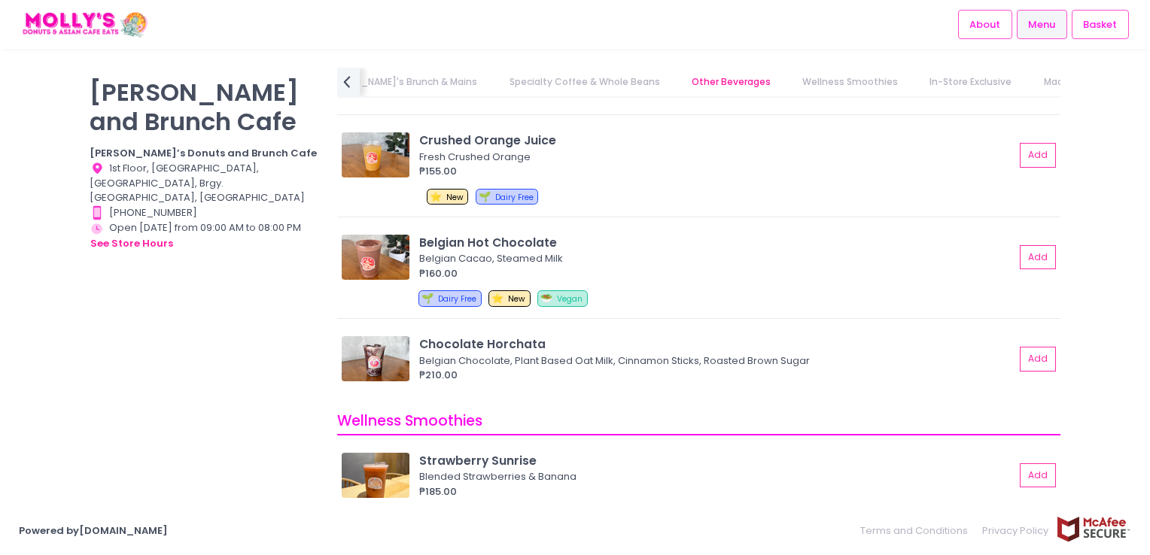
scroll to position [6154, 0]
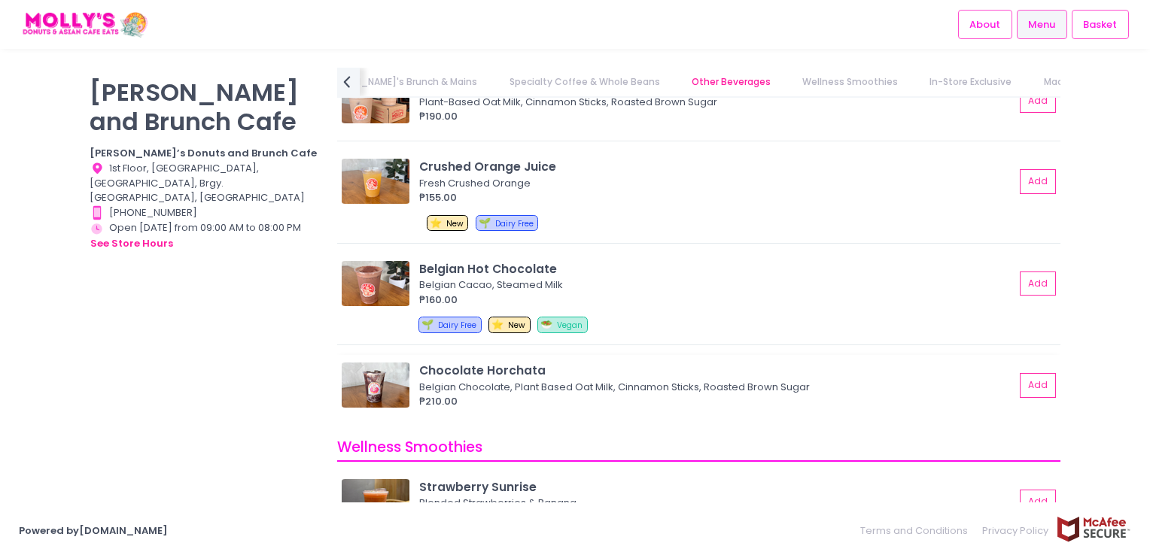
click at [378, 378] on img at bounding box center [376, 385] width 68 height 45
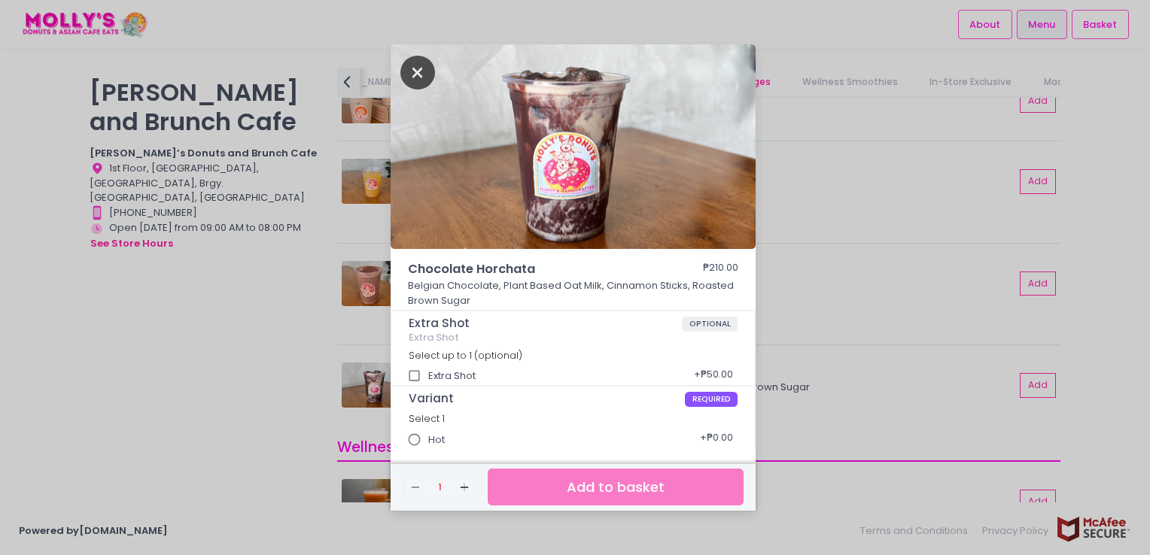
click at [421, 74] on icon "Close" at bounding box center [417, 73] width 35 height 34
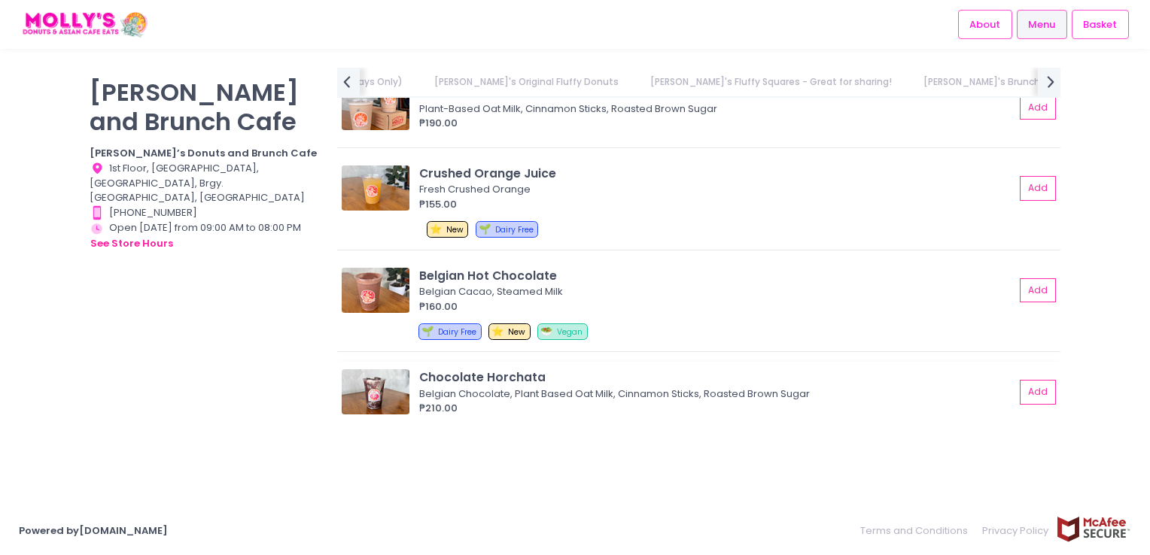
scroll to position [0, 768]
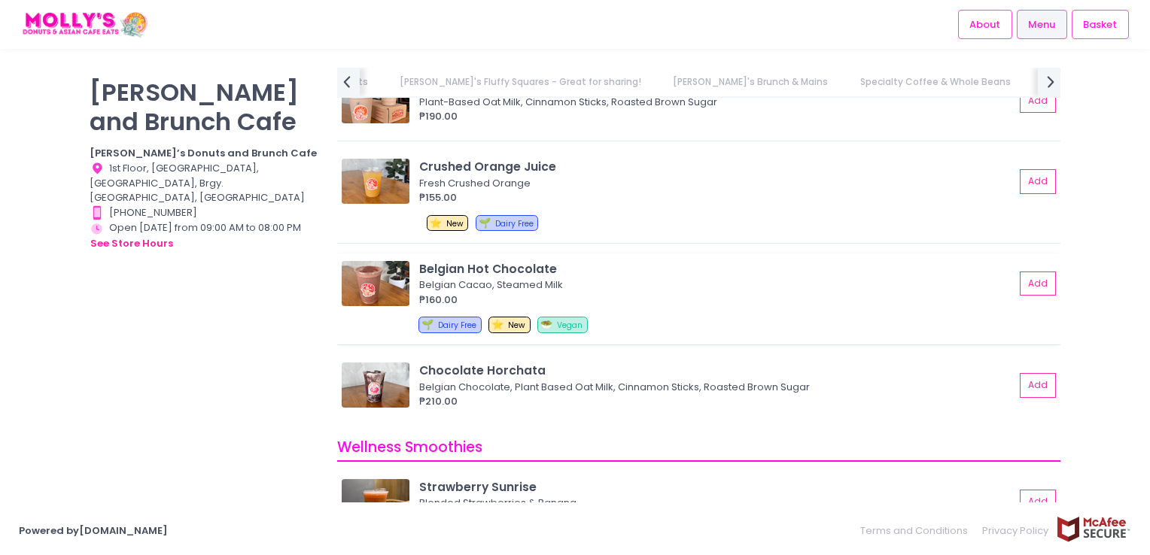
click at [363, 270] on img at bounding box center [376, 283] width 68 height 45
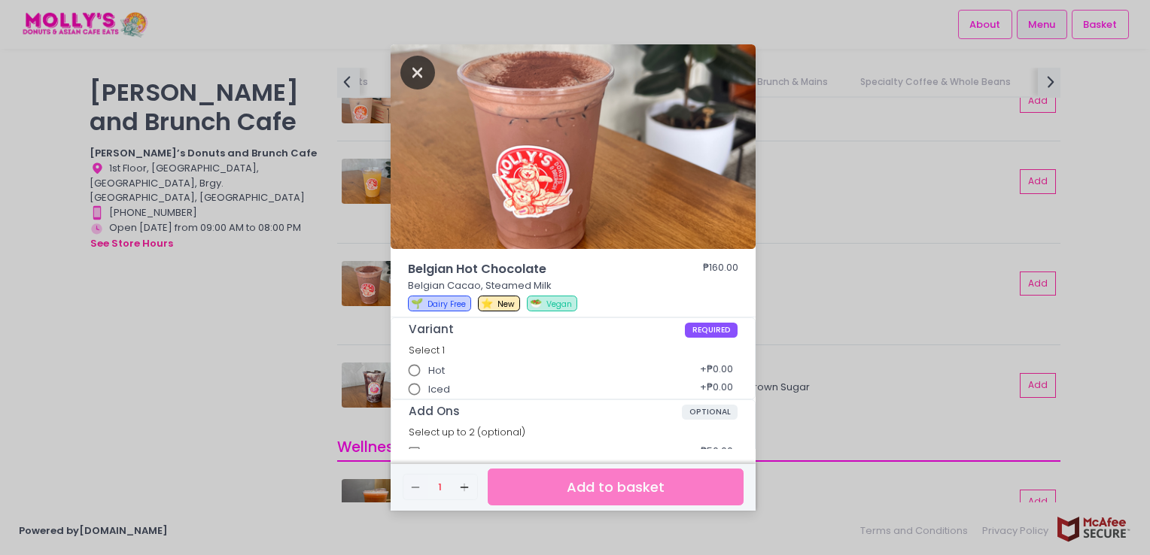
click at [417, 68] on icon "Close" at bounding box center [417, 73] width 35 height 34
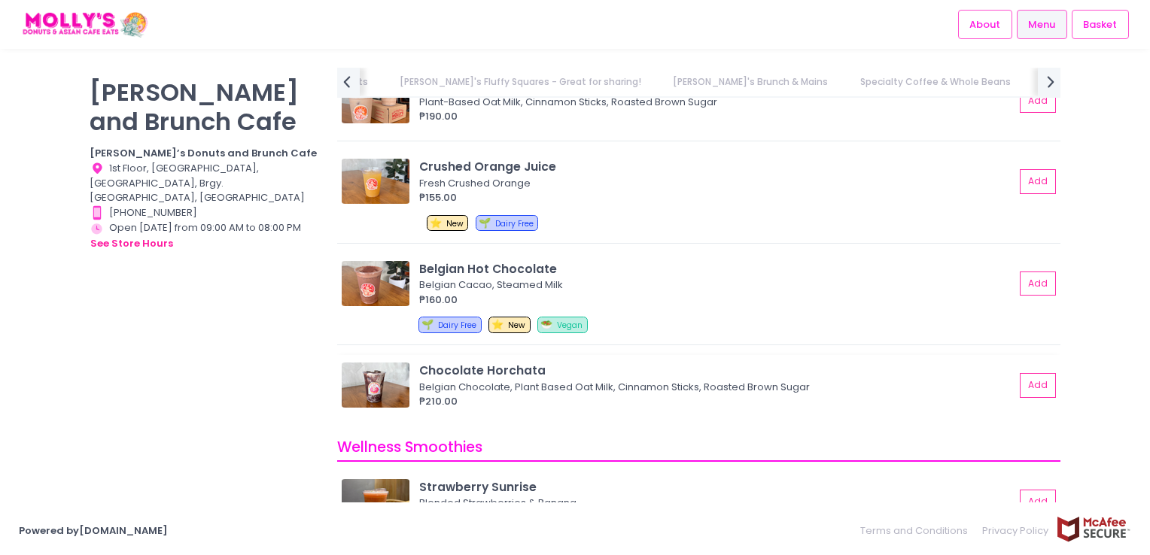
click at [374, 363] on img at bounding box center [376, 385] width 68 height 45
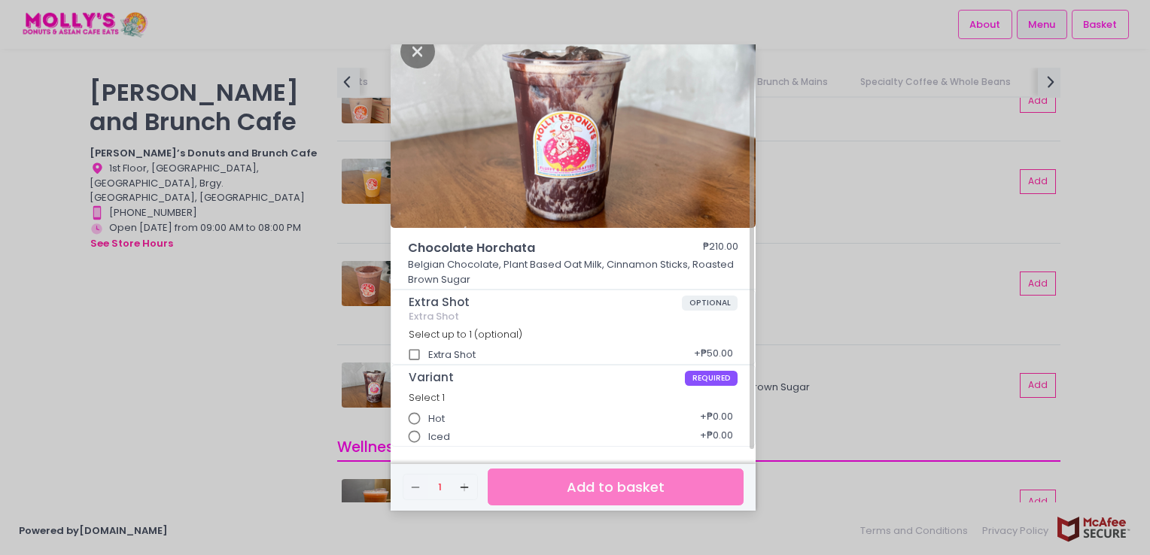
scroll to position [0, 0]
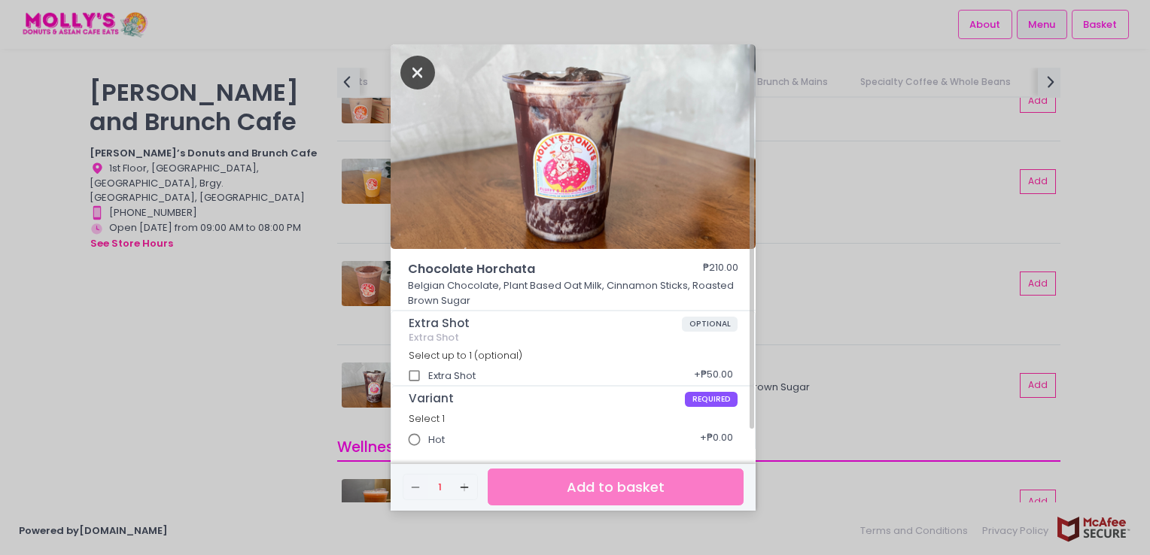
click at [427, 75] on icon "Close" at bounding box center [417, 73] width 35 height 34
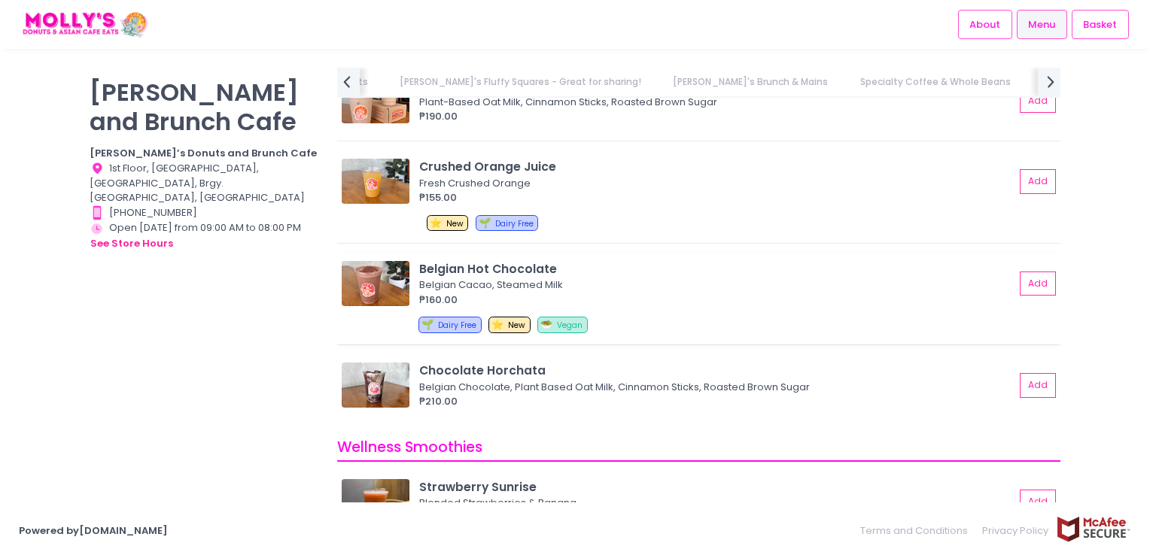
click at [368, 284] on img at bounding box center [376, 283] width 68 height 45
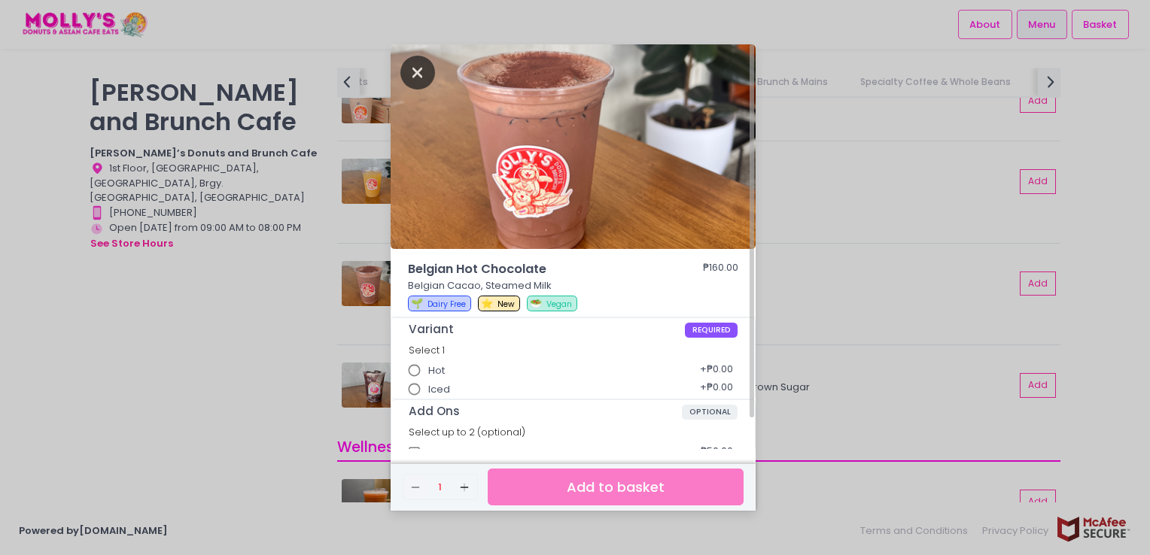
click at [412, 71] on icon "Close" at bounding box center [417, 73] width 35 height 34
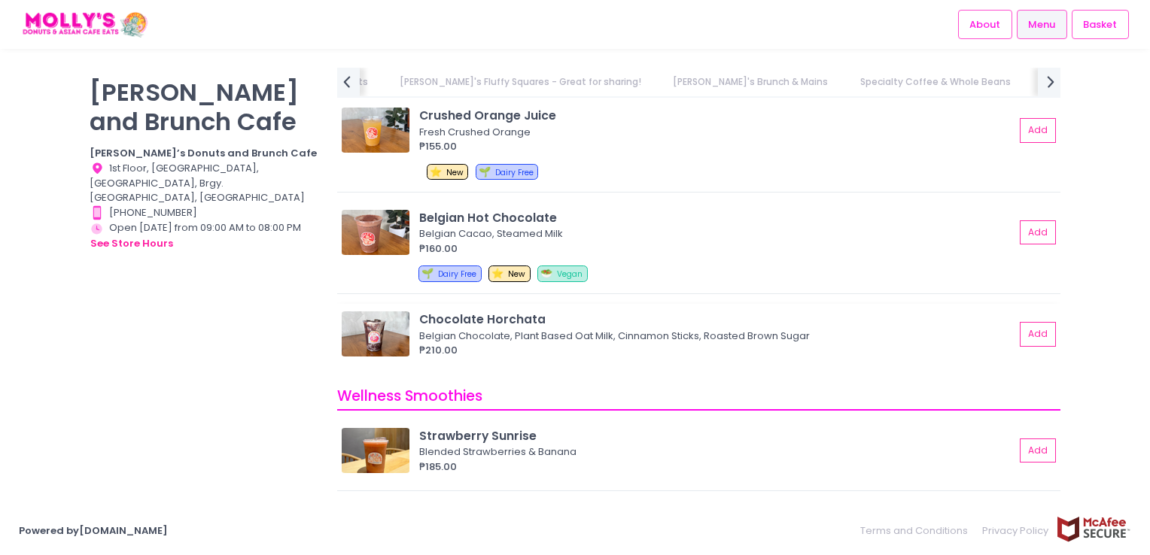
scroll to position [6230, 0]
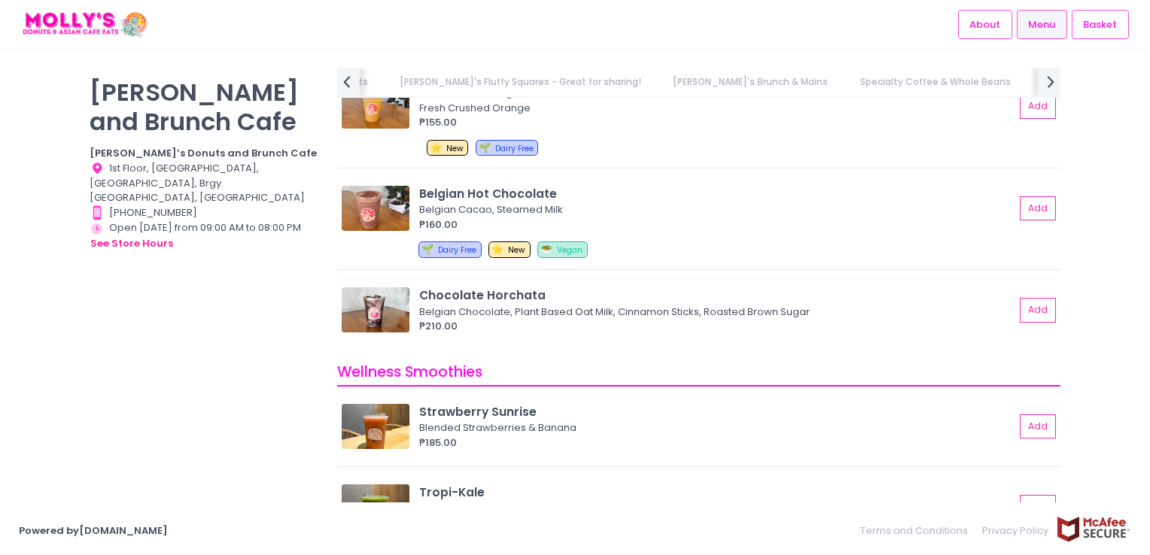
click at [367, 307] on img at bounding box center [376, 309] width 68 height 45
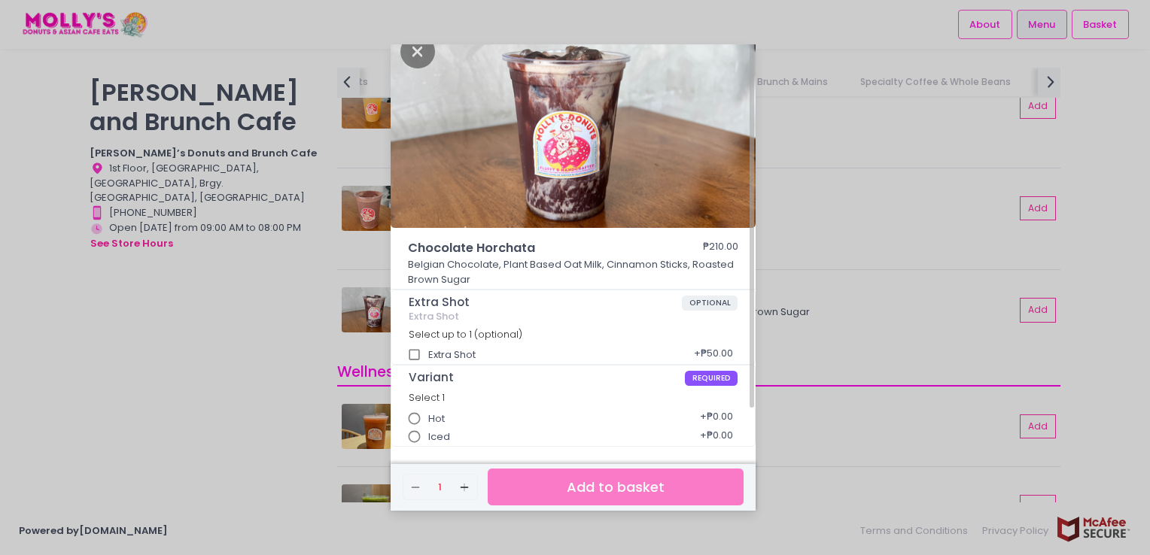
scroll to position [0, 0]
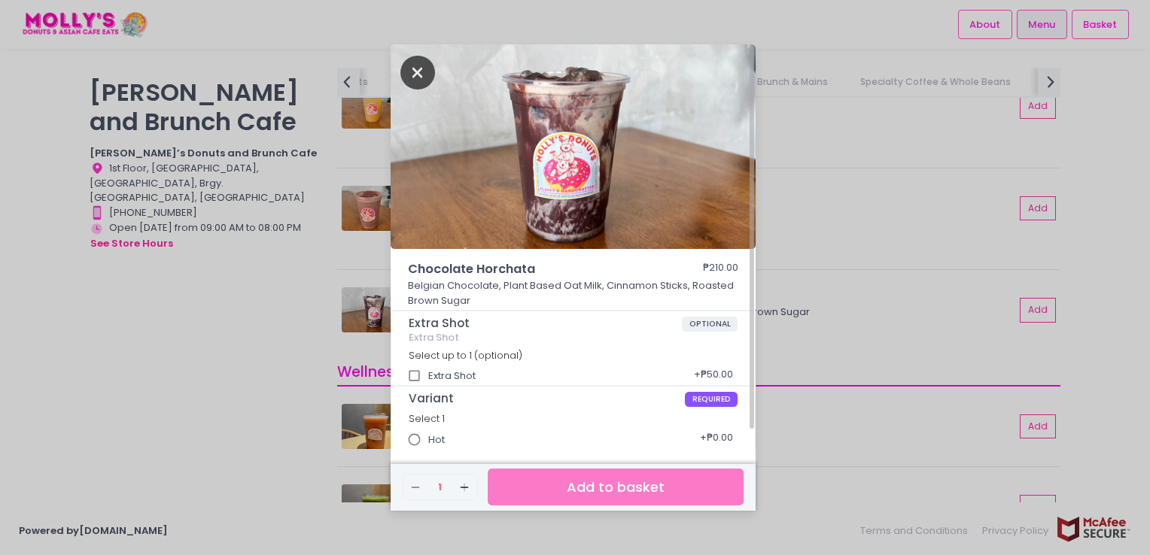
click at [415, 81] on icon "Close" at bounding box center [417, 73] width 35 height 34
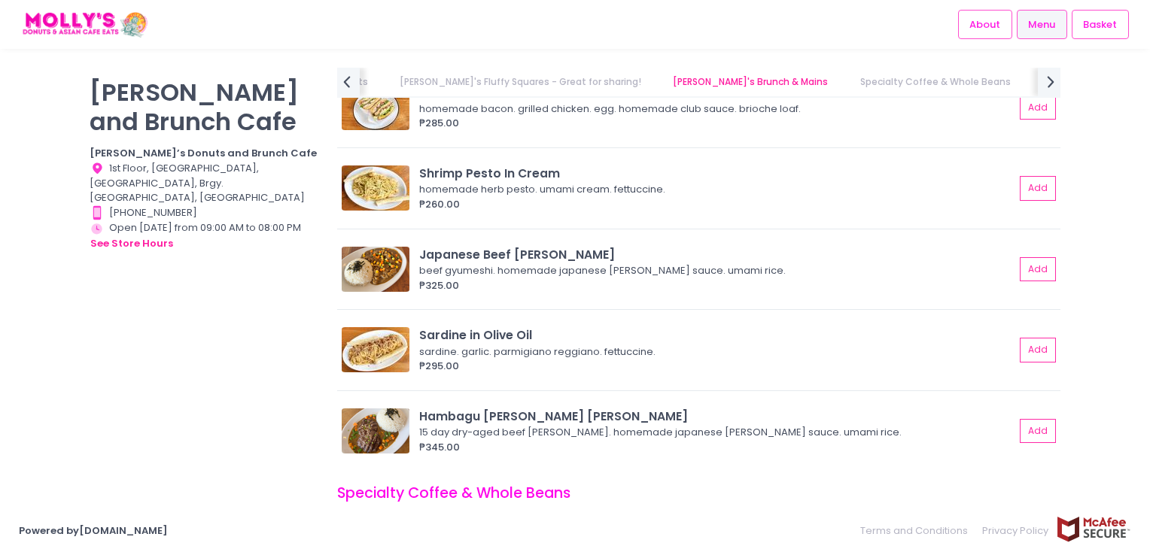
scroll to position [4048, 0]
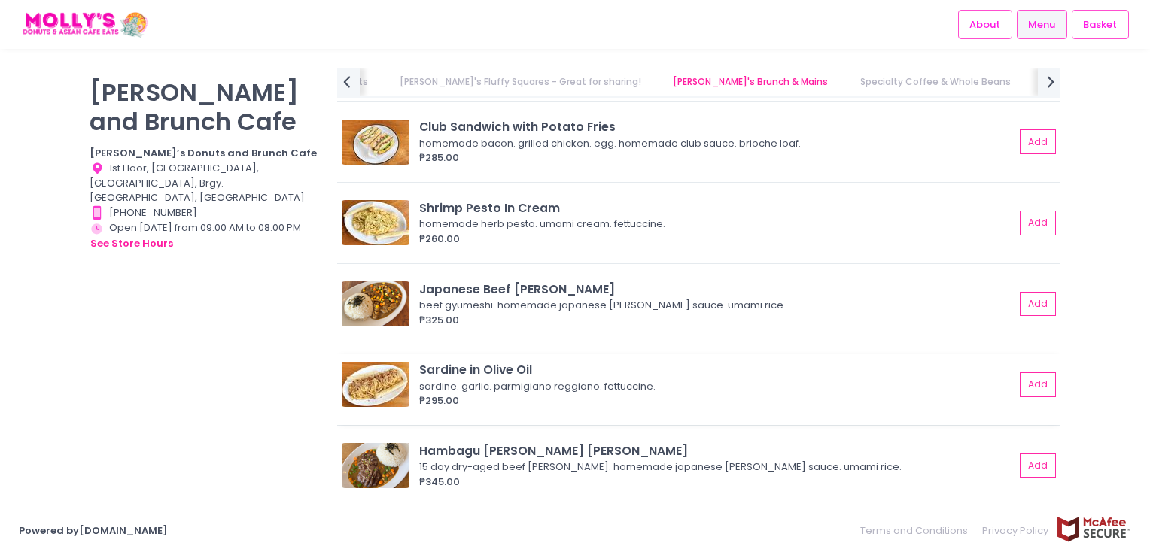
click at [363, 374] on img at bounding box center [376, 384] width 68 height 45
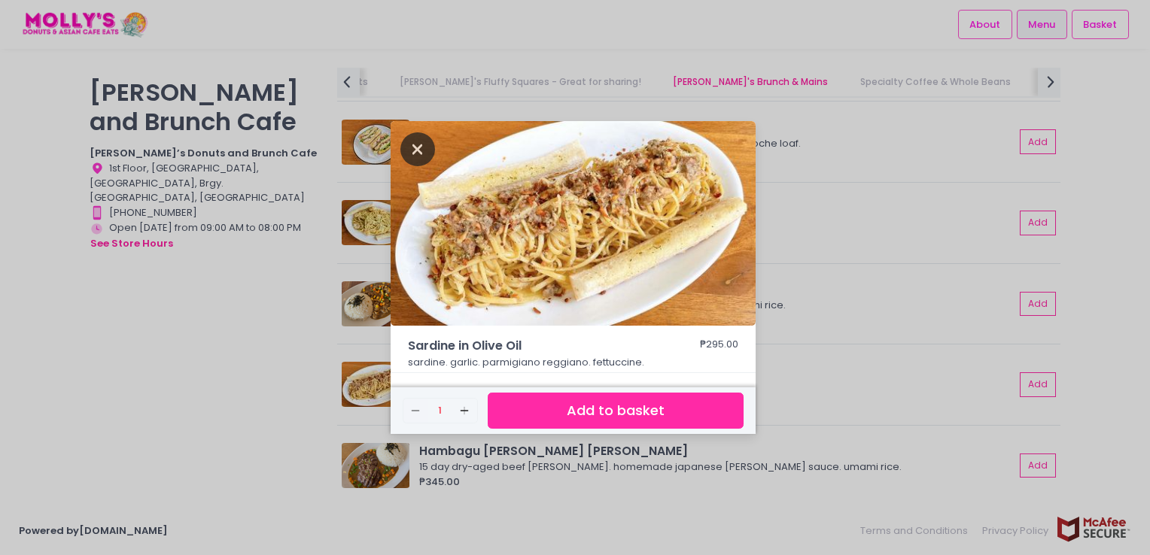
click at [415, 149] on icon "Close" at bounding box center [417, 149] width 35 height 34
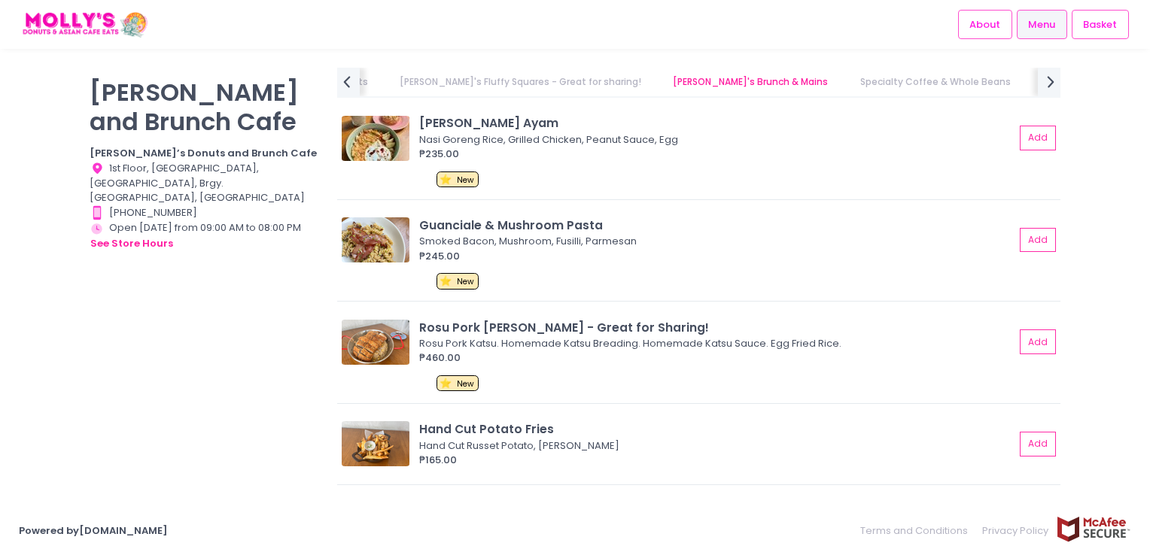
scroll to position [2693, 0]
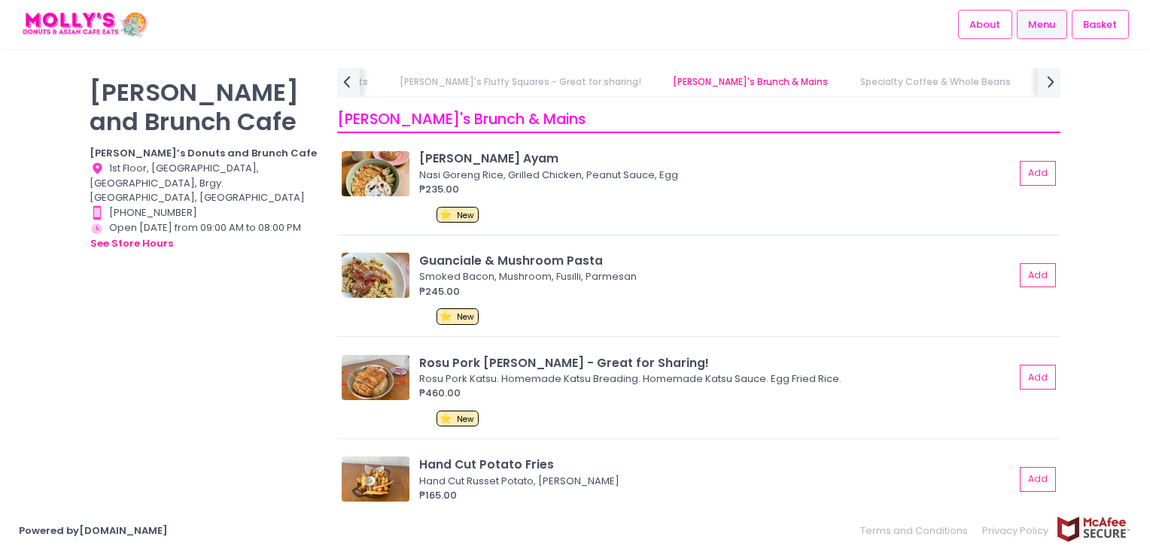
click at [394, 175] on img at bounding box center [376, 173] width 68 height 45
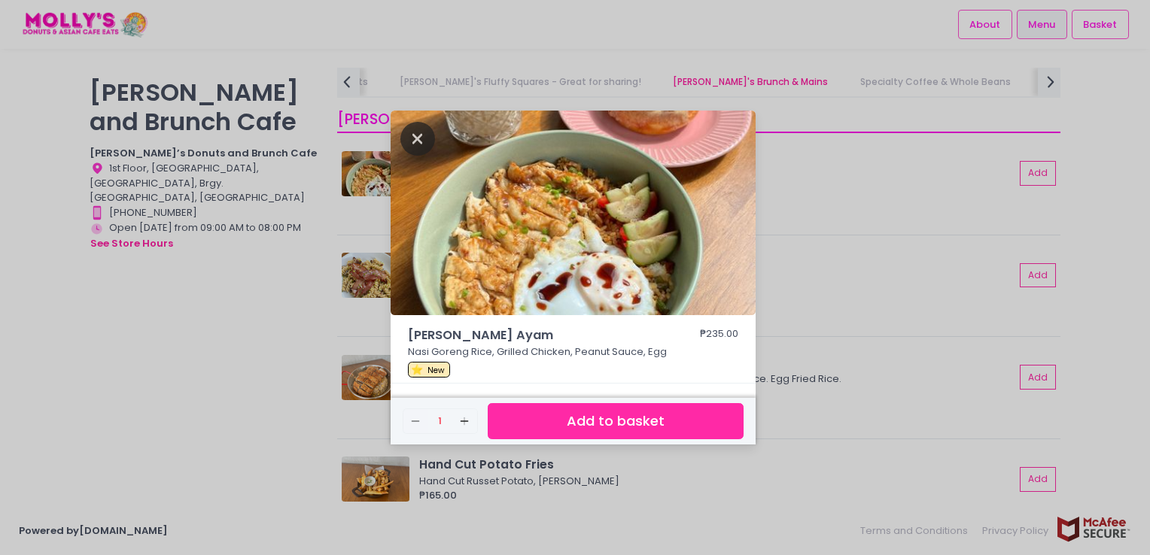
click at [423, 144] on icon "Close" at bounding box center [417, 139] width 35 height 34
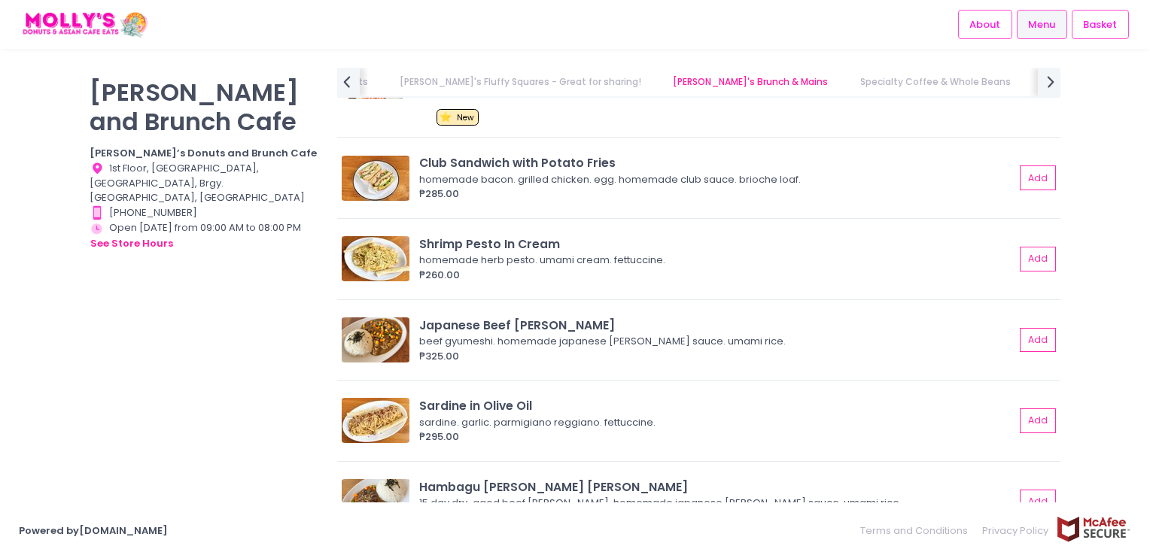
scroll to position [4048, 0]
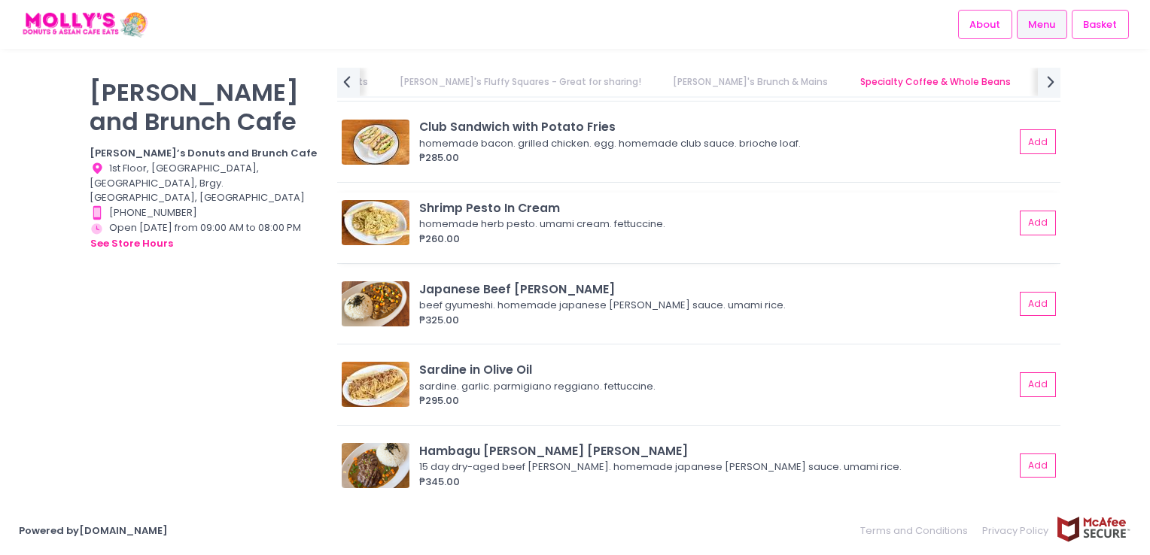
click at [375, 208] on img at bounding box center [376, 222] width 68 height 45
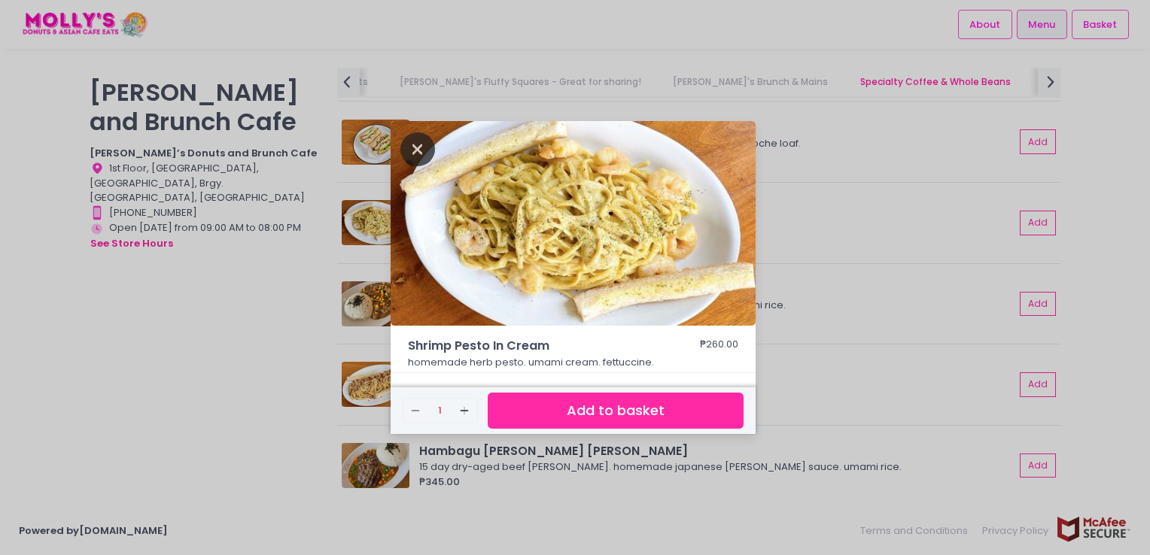
click at [412, 151] on icon "Close" at bounding box center [417, 149] width 35 height 34
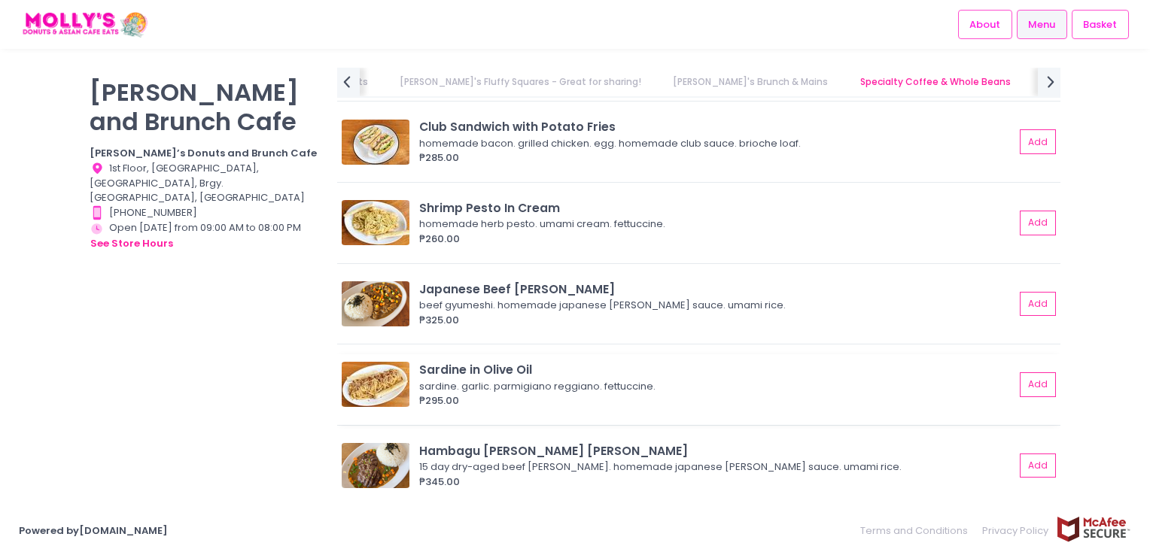
click at [355, 374] on img at bounding box center [376, 384] width 68 height 45
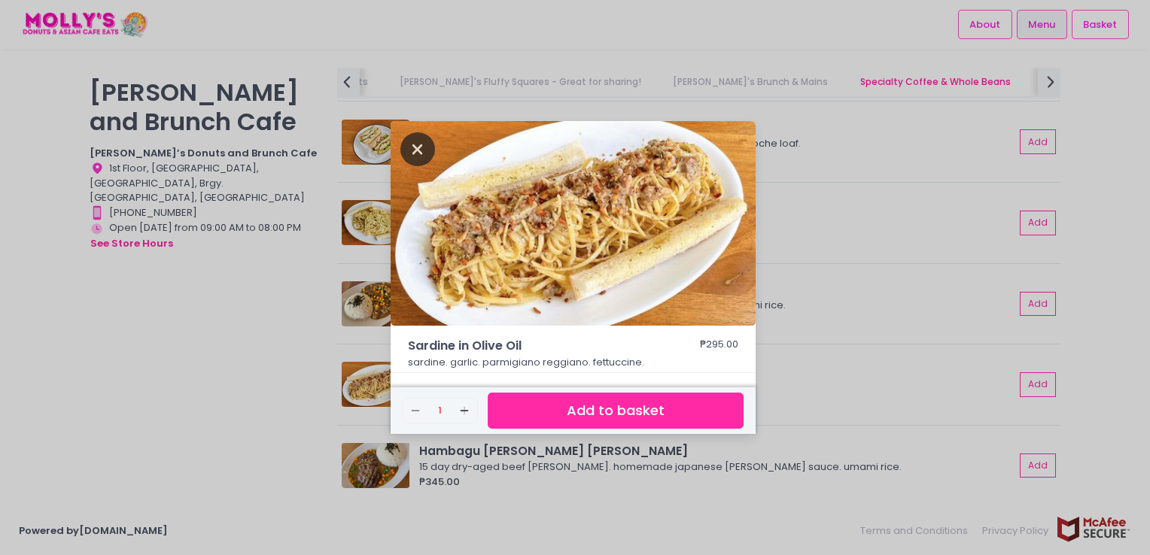
click at [414, 150] on icon "Close" at bounding box center [417, 149] width 35 height 34
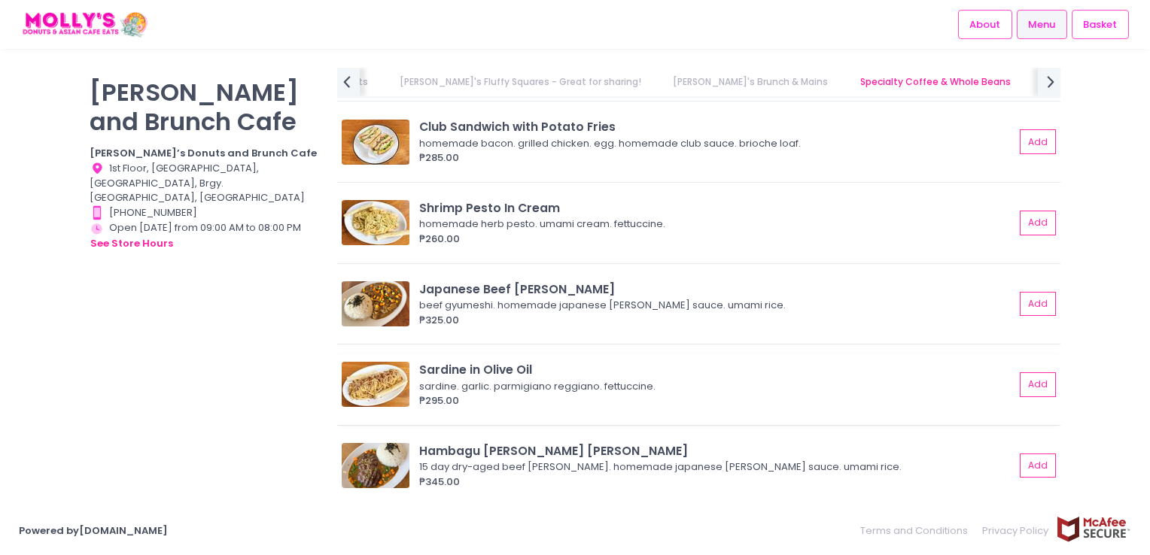
click at [356, 375] on img at bounding box center [376, 384] width 68 height 45
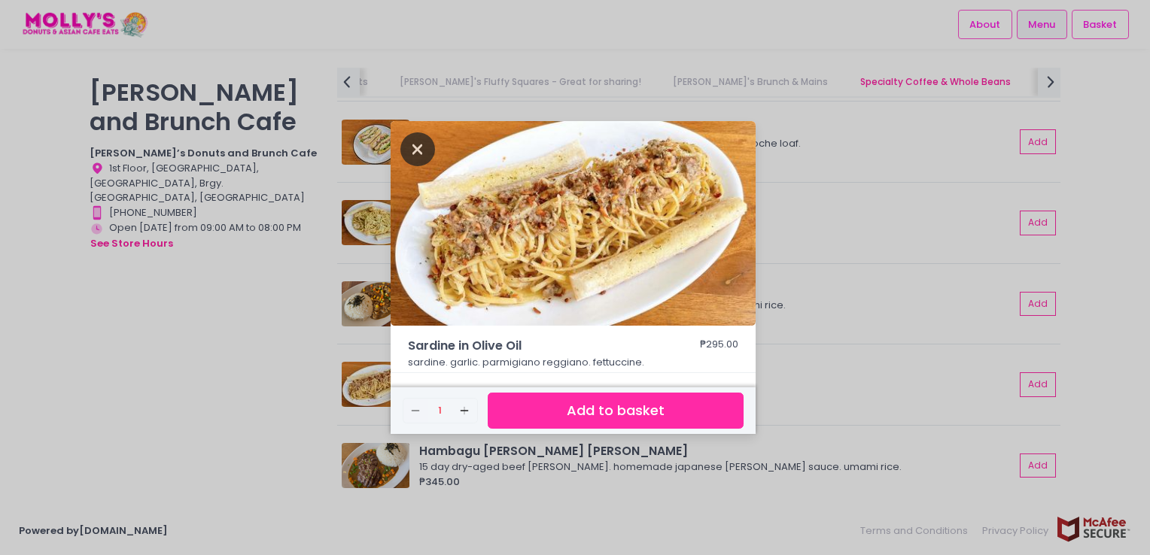
click at [416, 153] on icon "Close" at bounding box center [417, 149] width 35 height 34
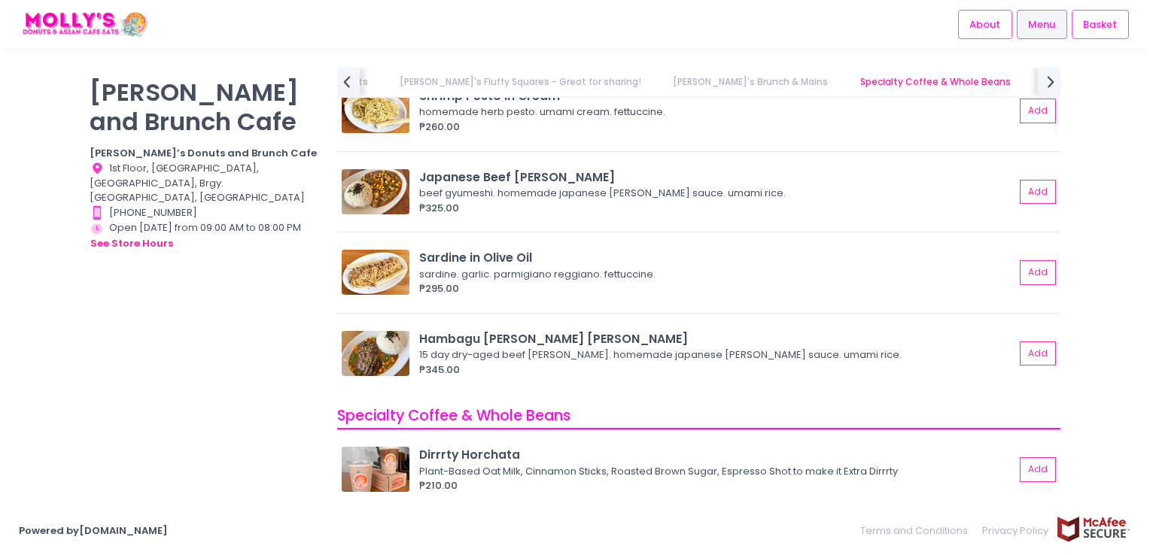
scroll to position [4123, 0]
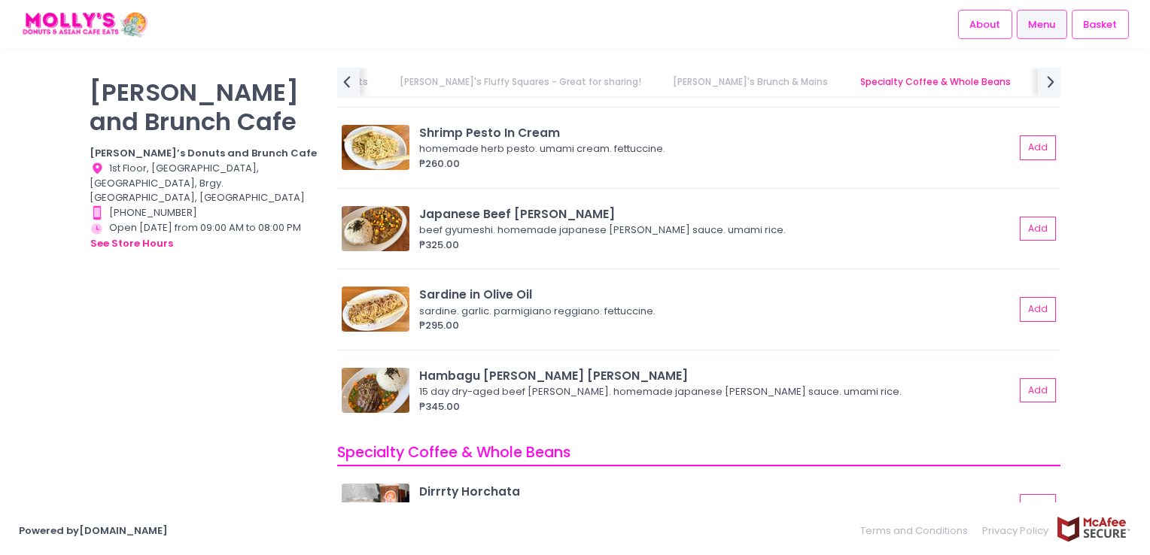
click at [360, 388] on img at bounding box center [376, 390] width 68 height 45
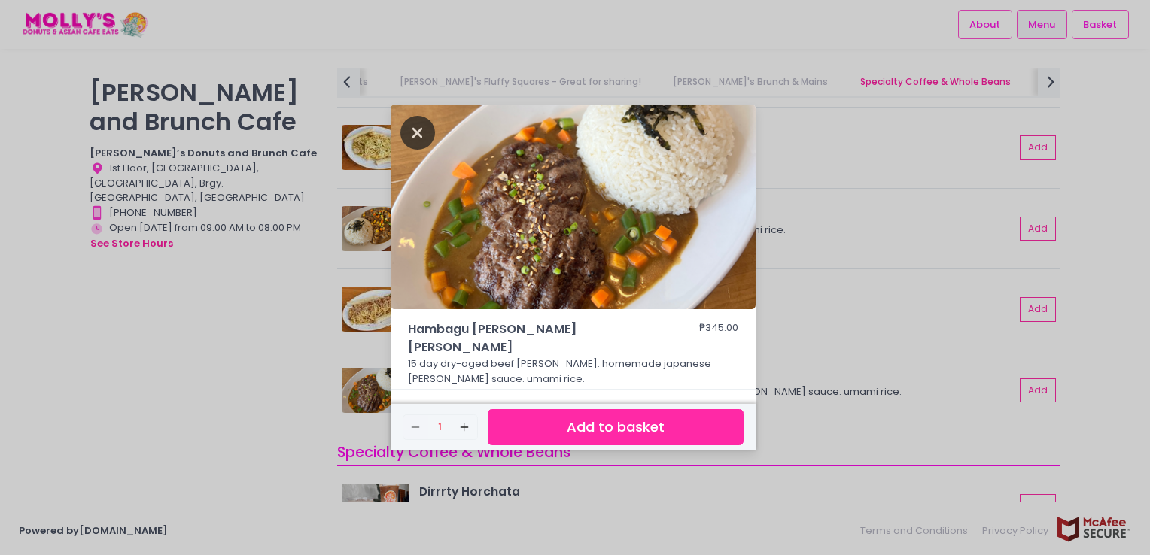
click at [417, 141] on icon "Close" at bounding box center [417, 133] width 35 height 34
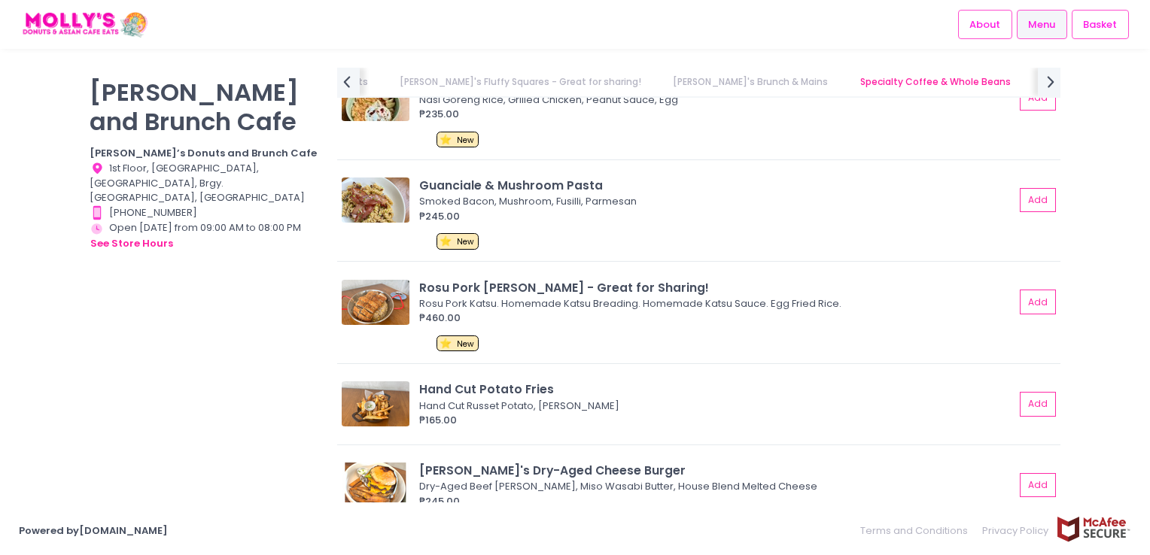
scroll to position [2693, 0]
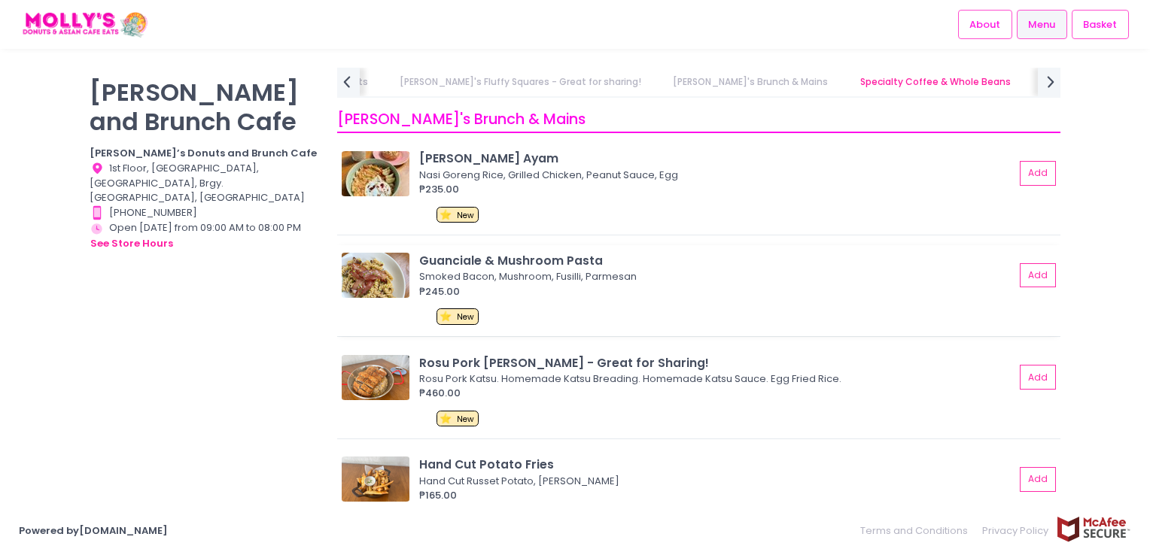
click at [397, 287] on img at bounding box center [376, 275] width 68 height 45
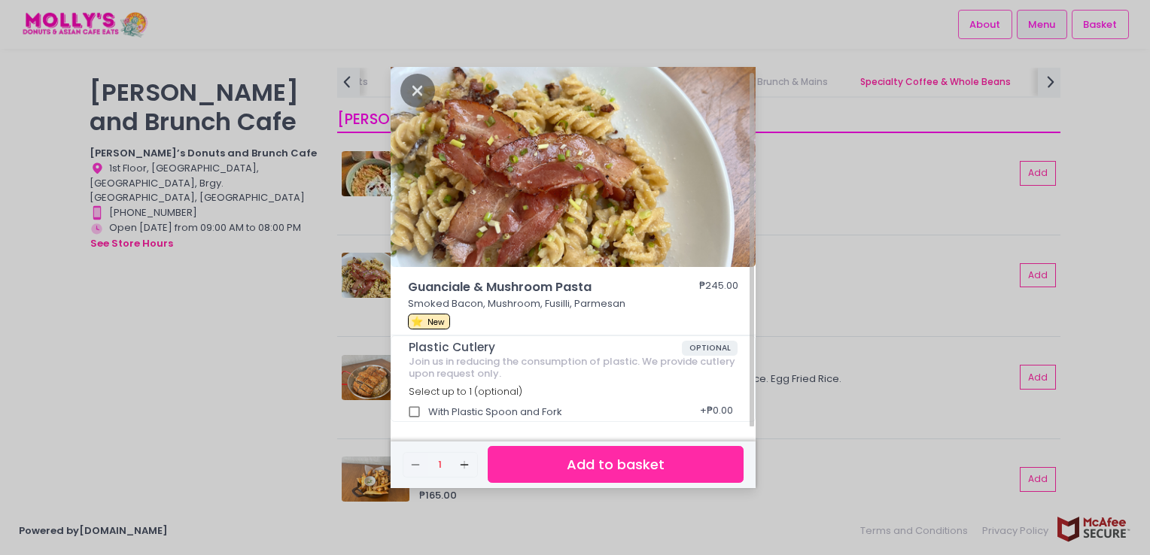
scroll to position [5, 0]
click at [414, 85] on icon "Close" at bounding box center [417, 90] width 35 height 34
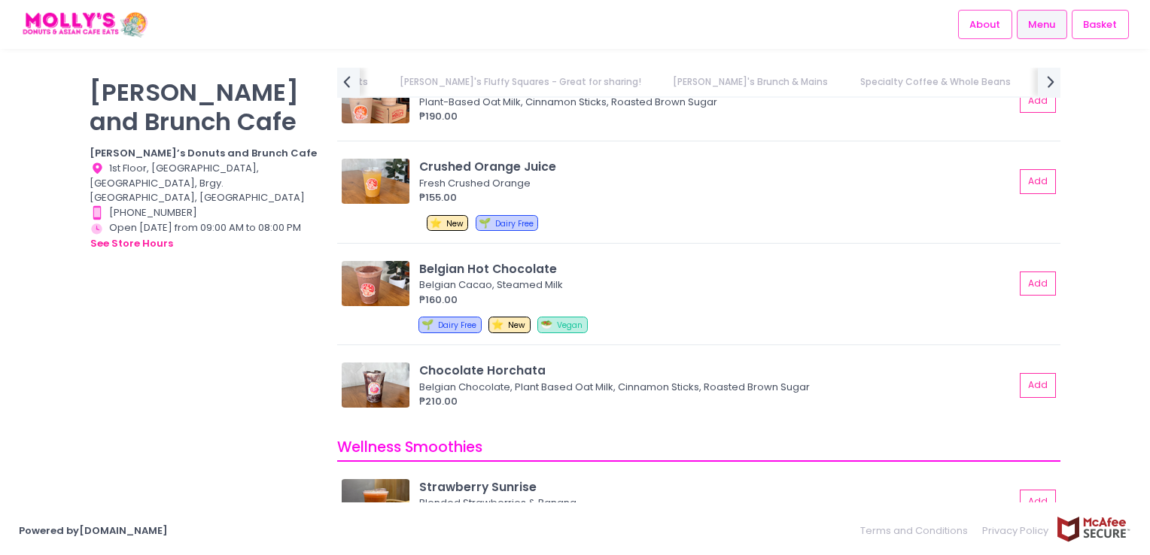
scroll to position [6230, 0]
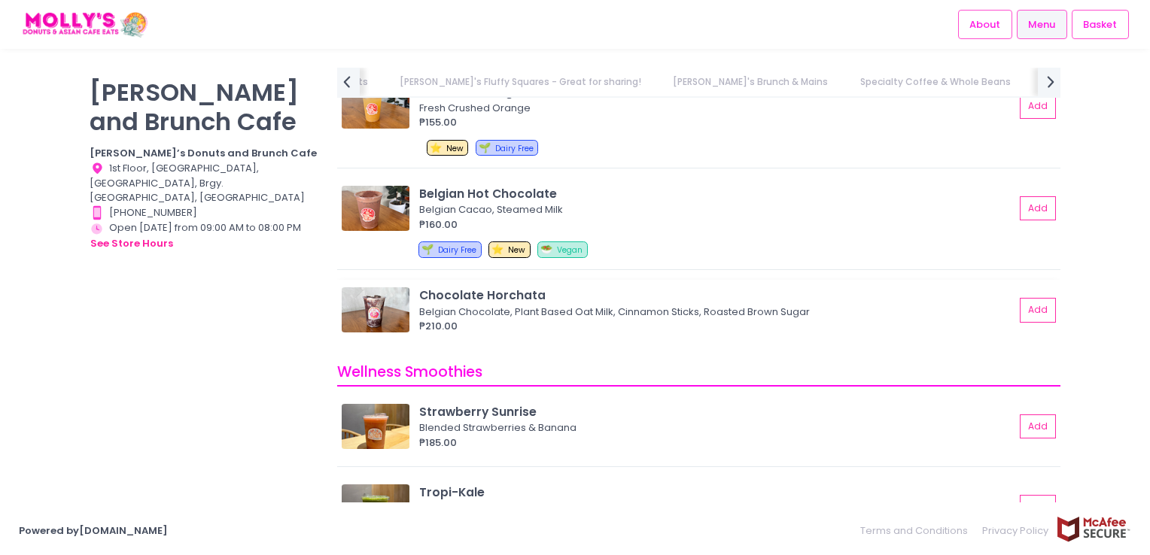
click at [394, 312] on img at bounding box center [376, 309] width 68 height 45
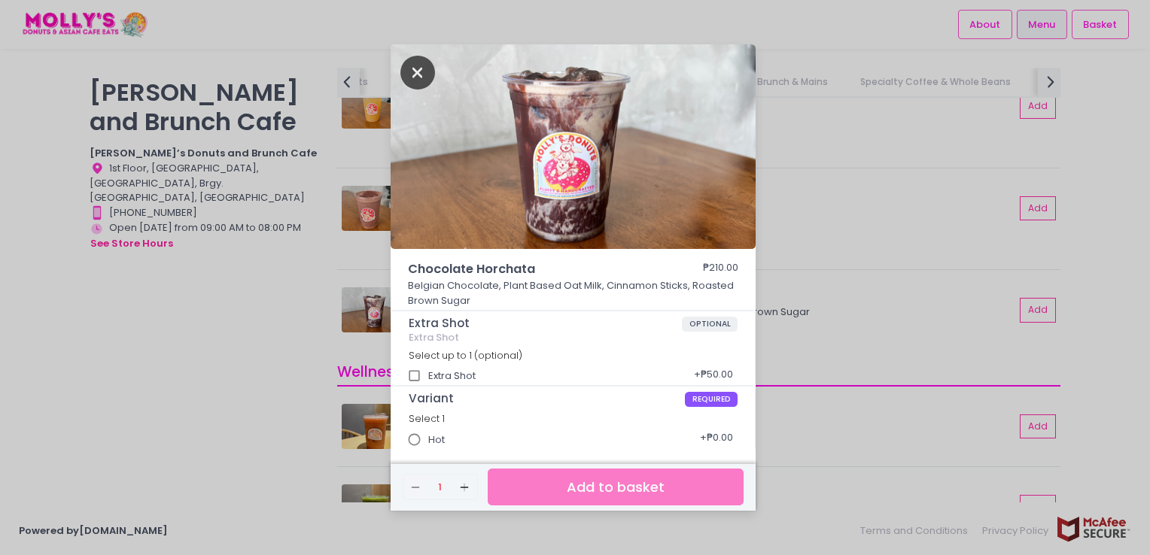
click at [415, 74] on icon "Close" at bounding box center [417, 73] width 35 height 34
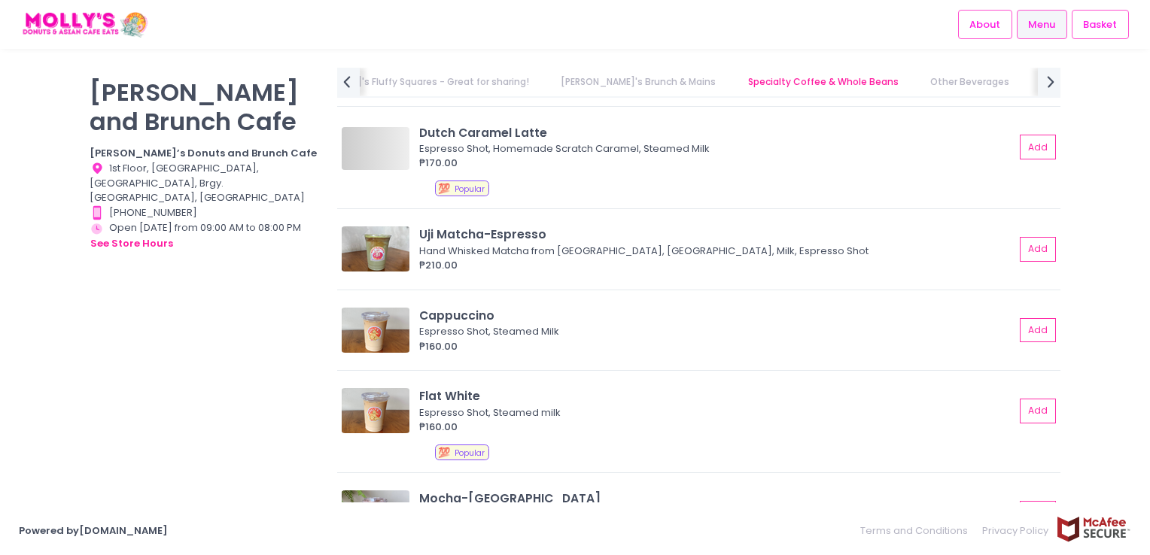
scroll to position [4649, 0]
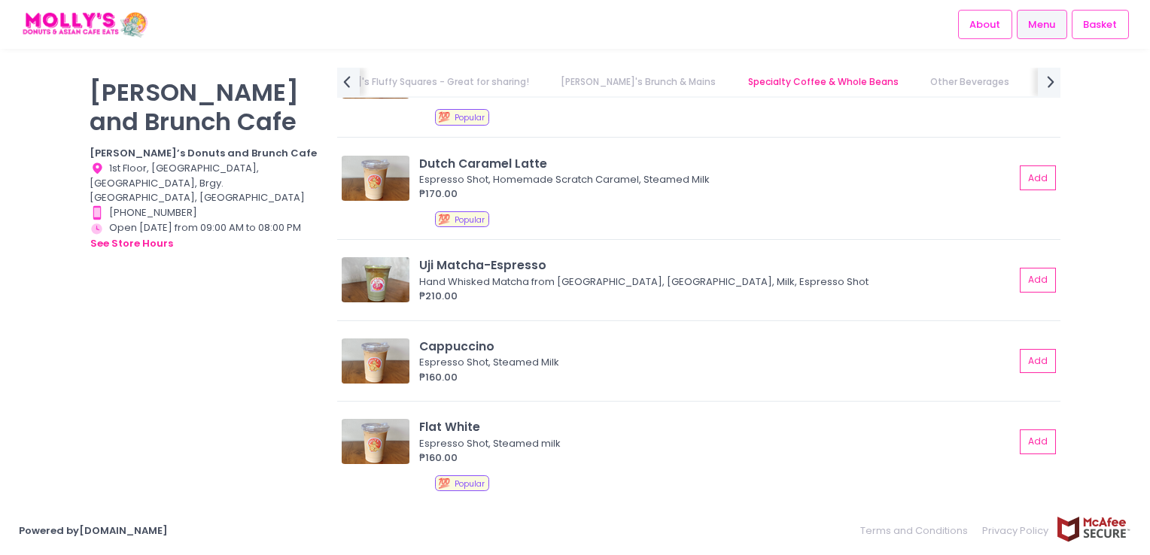
click at [915, 83] on link "Other Beverages" at bounding box center [969, 82] width 108 height 29
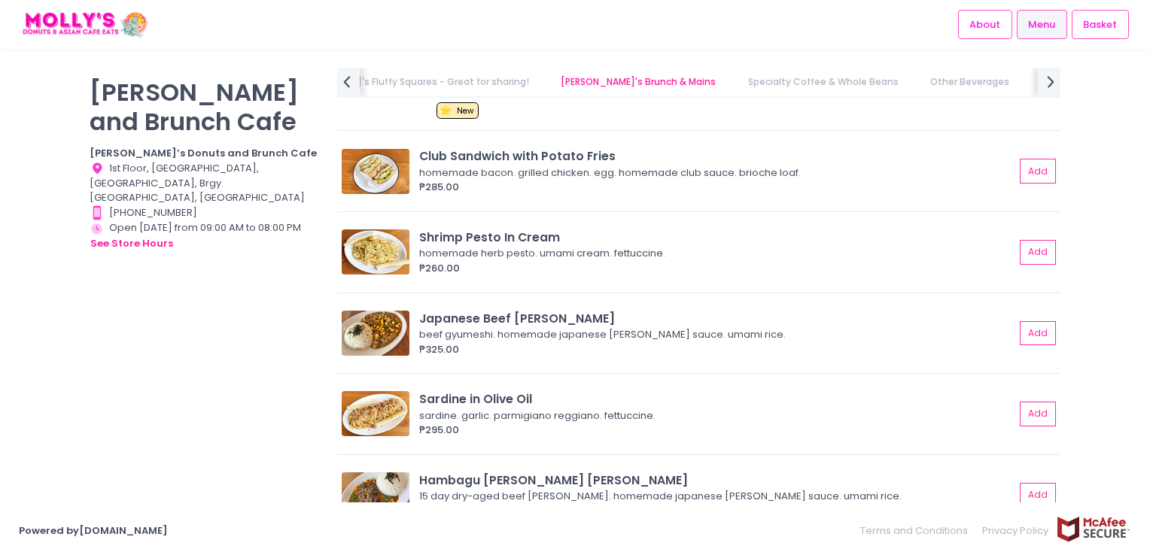
scroll to position [4017, 0]
click at [392, 254] on img at bounding box center [376, 252] width 68 height 45
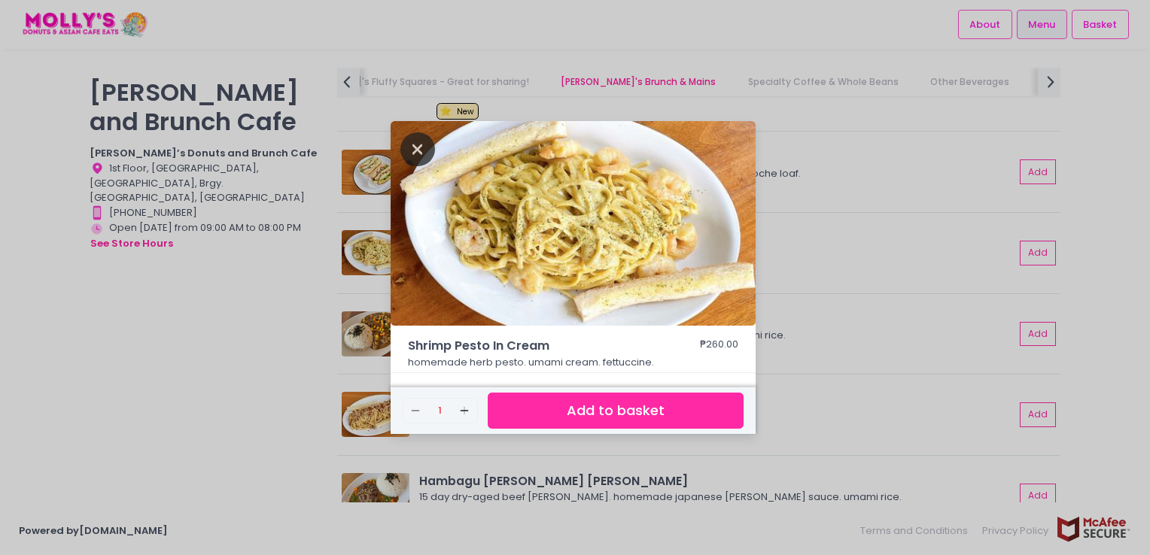
click at [418, 150] on icon "Close" at bounding box center [417, 149] width 35 height 34
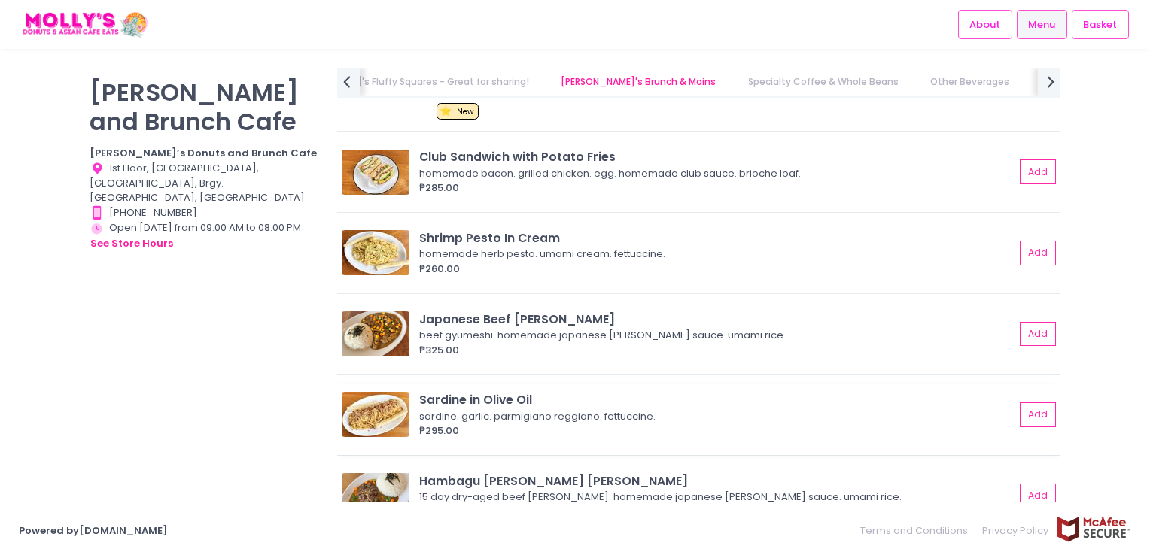
click at [396, 419] on img at bounding box center [376, 414] width 68 height 45
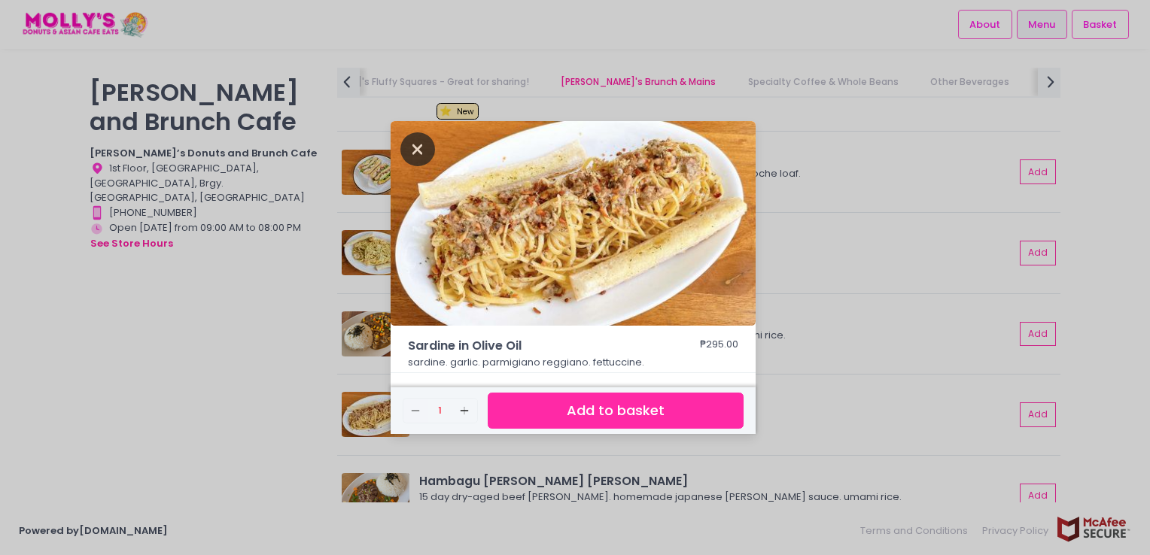
click at [410, 147] on icon "Close" at bounding box center [417, 149] width 35 height 34
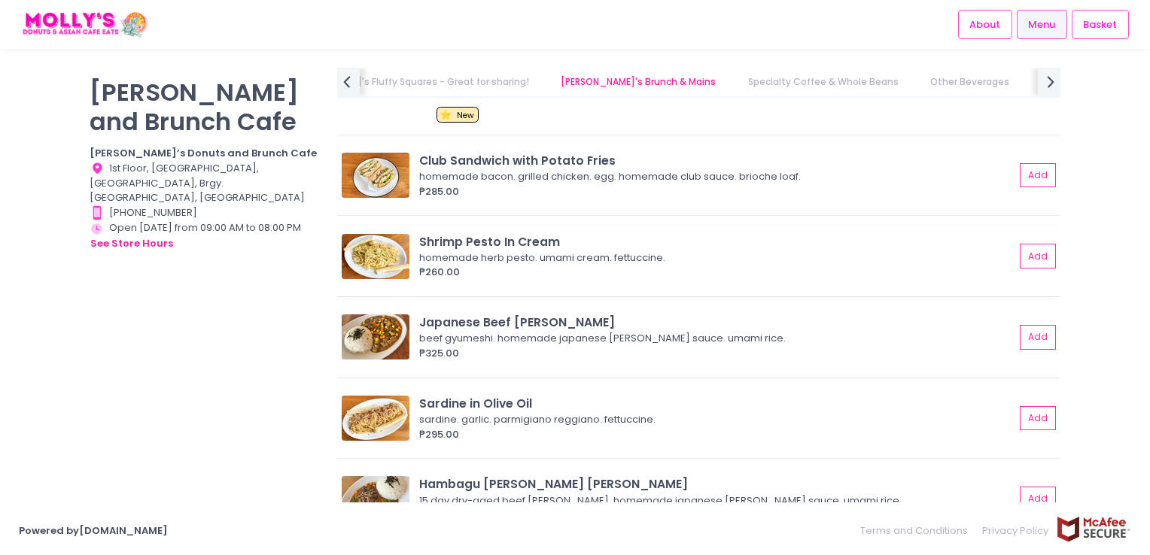
click at [382, 245] on img at bounding box center [376, 256] width 68 height 45
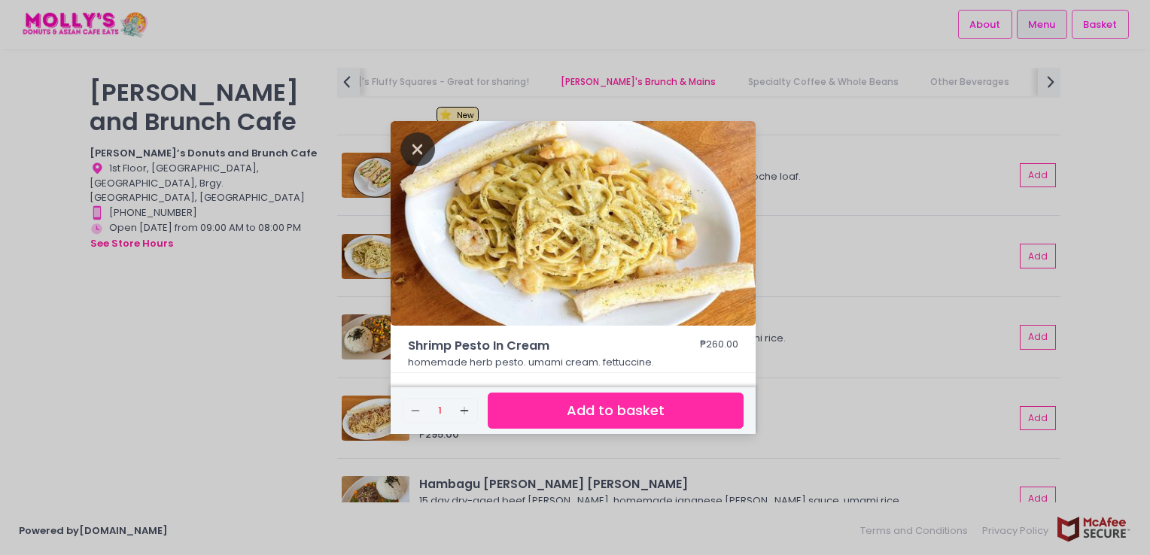
click at [421, 146] on icon "Close" at bounding box center [417, 149] width 35 height 34
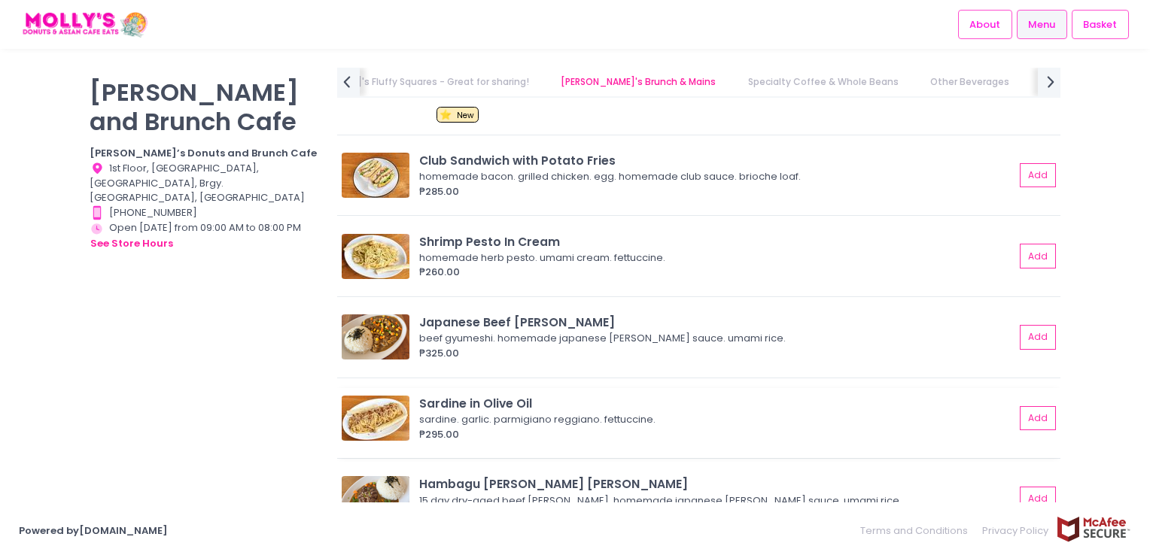
click at [391, 412] on img at bounding box center [376, 418] width 68 height 45
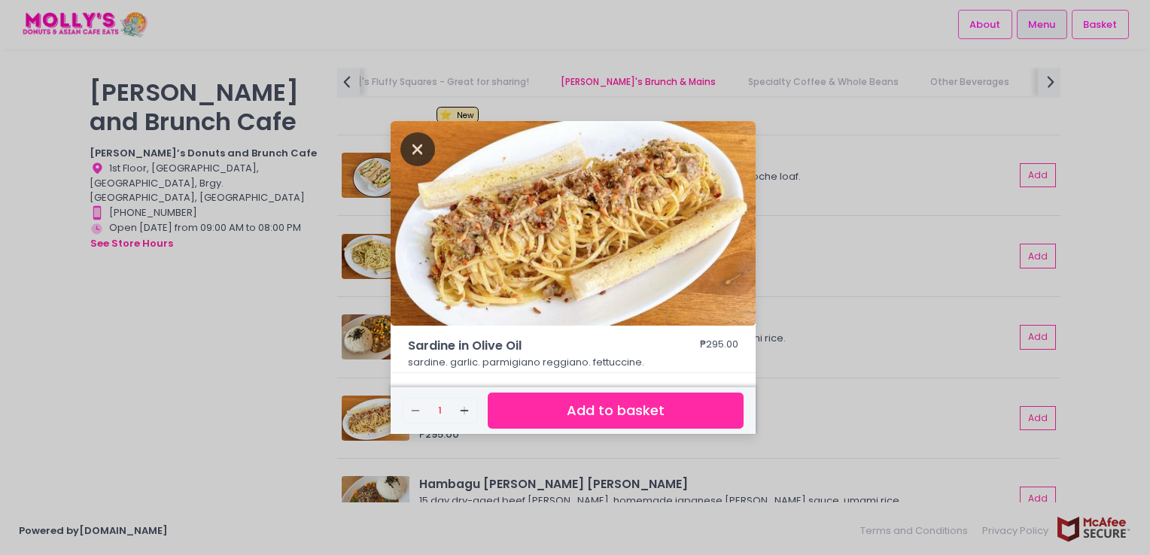
click at [405, 149] on icon "Close" at bounding box center [417, 149] width 35 height 34
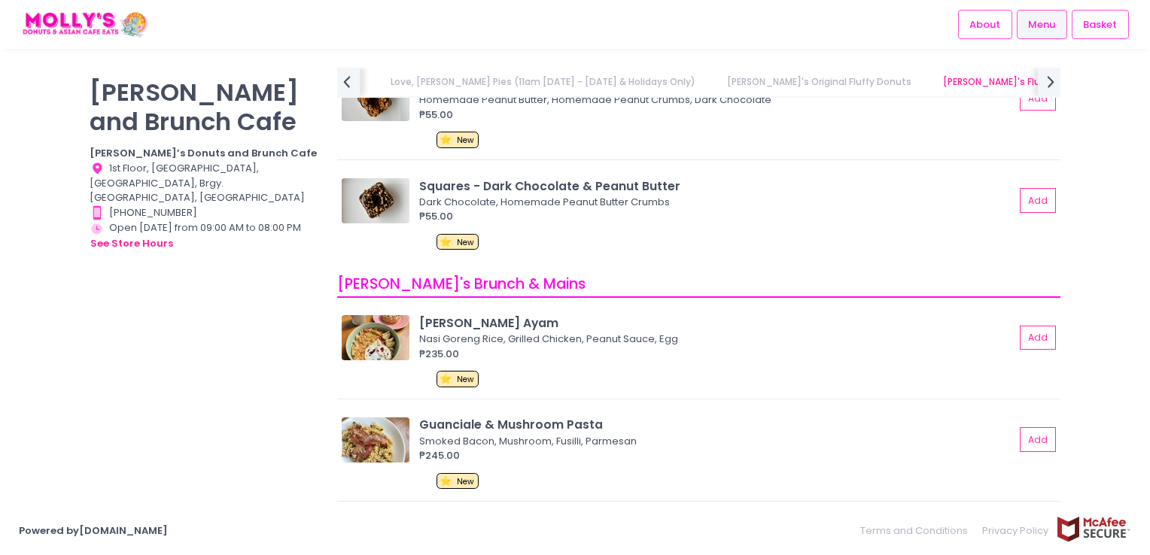
scroll to position [2512, 0]
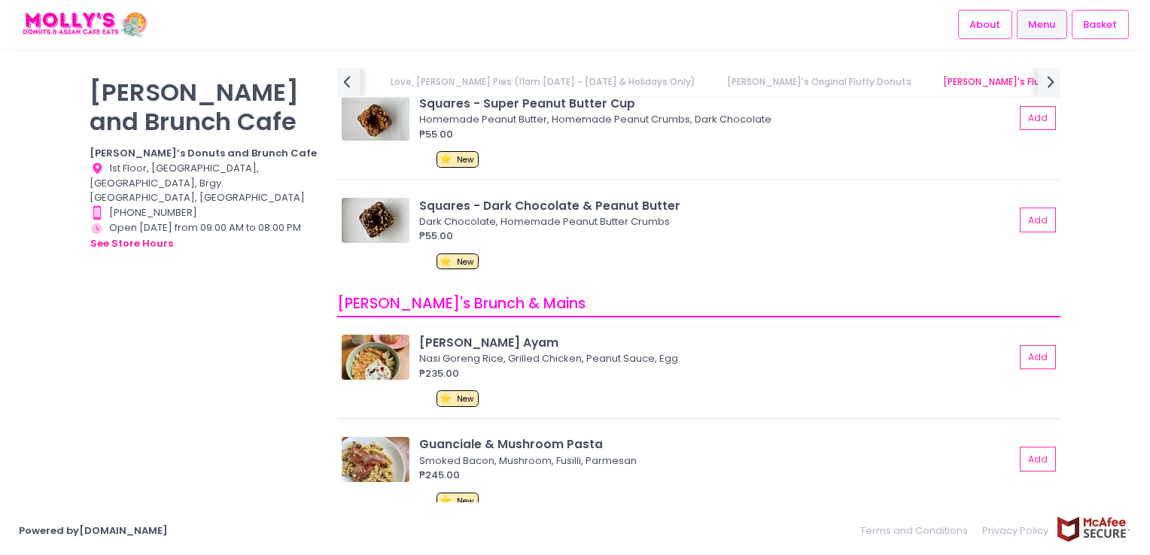
click at [372, 347] on img at bounding box center [376, 357] width 68 height 45
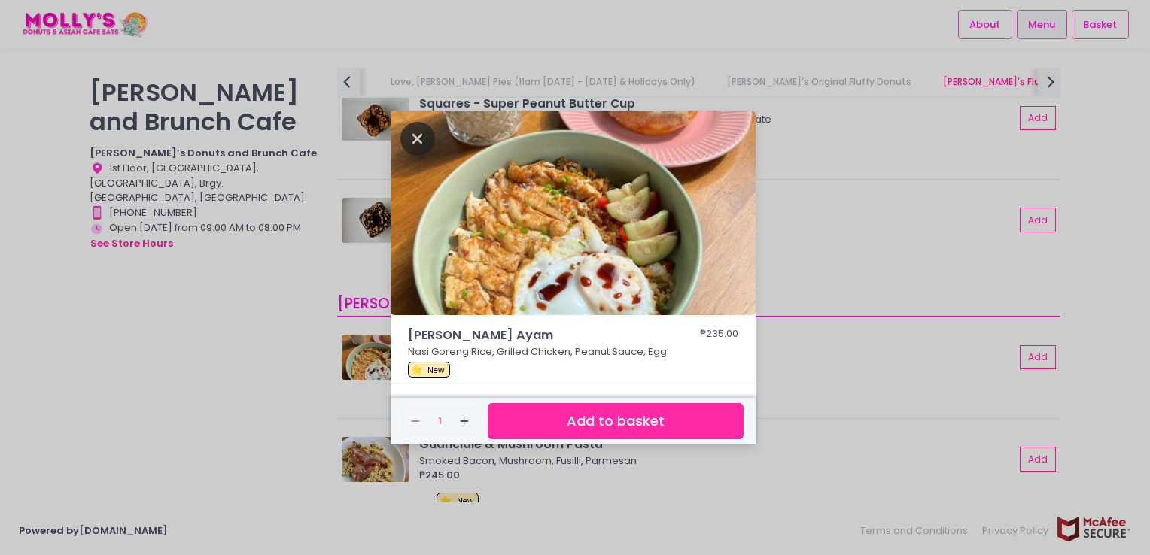
click at [427, 143] on icon "Close" at bounding box center [417, 139] width 35 height 34
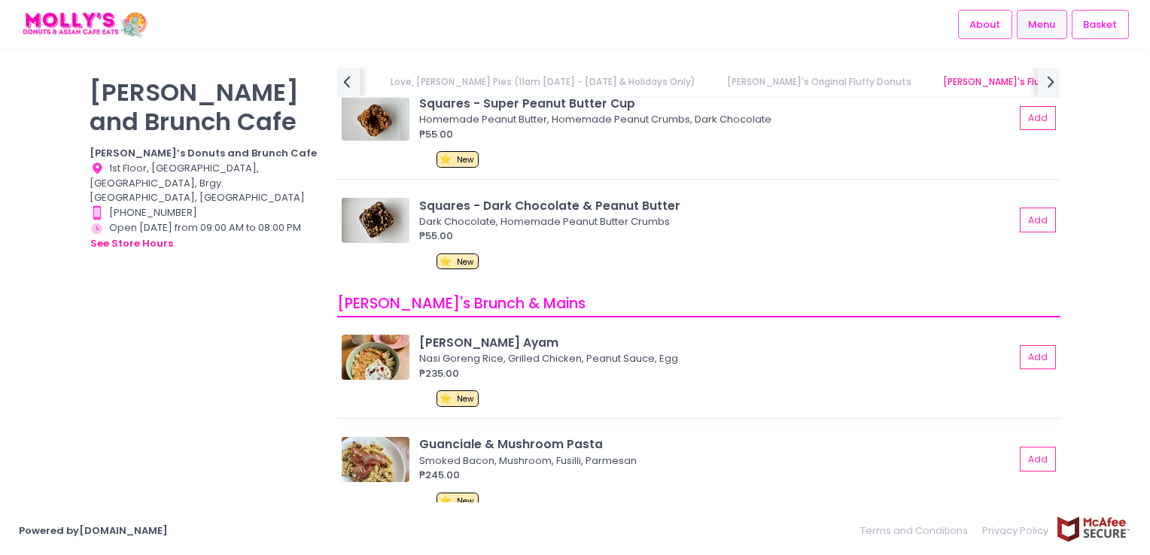
click at [369, 455] on img at bounding box center [376, 459] width 68 height 45
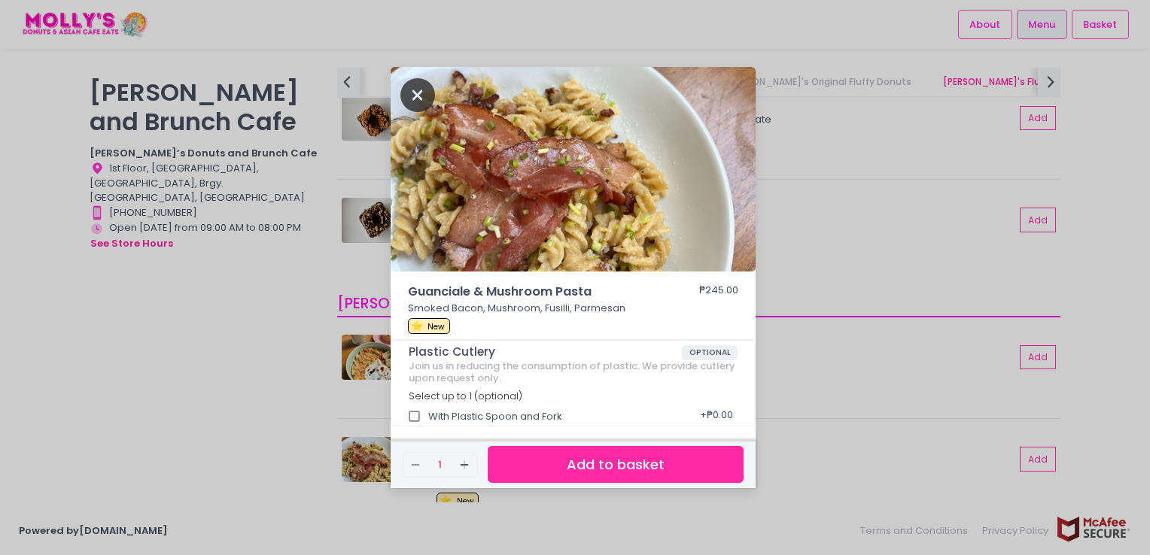
click at [418, 92] on icon "Close" at bounding box center [417, 95] width 35 height 34
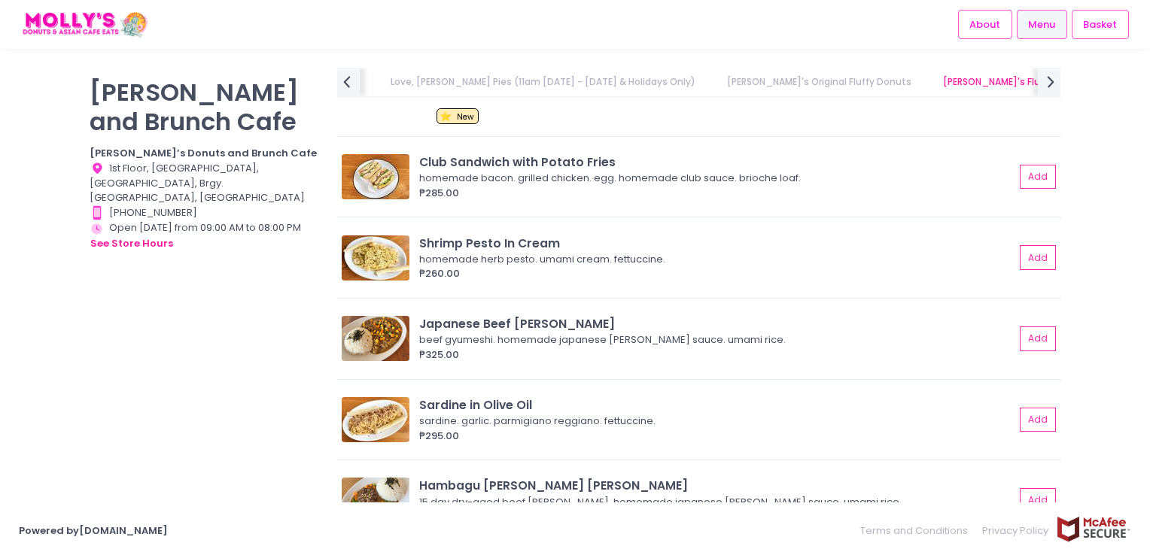
scroll to position [4017, 0]
click at [370, 408] on img at bounding box center [376, 418] width 68 height 45
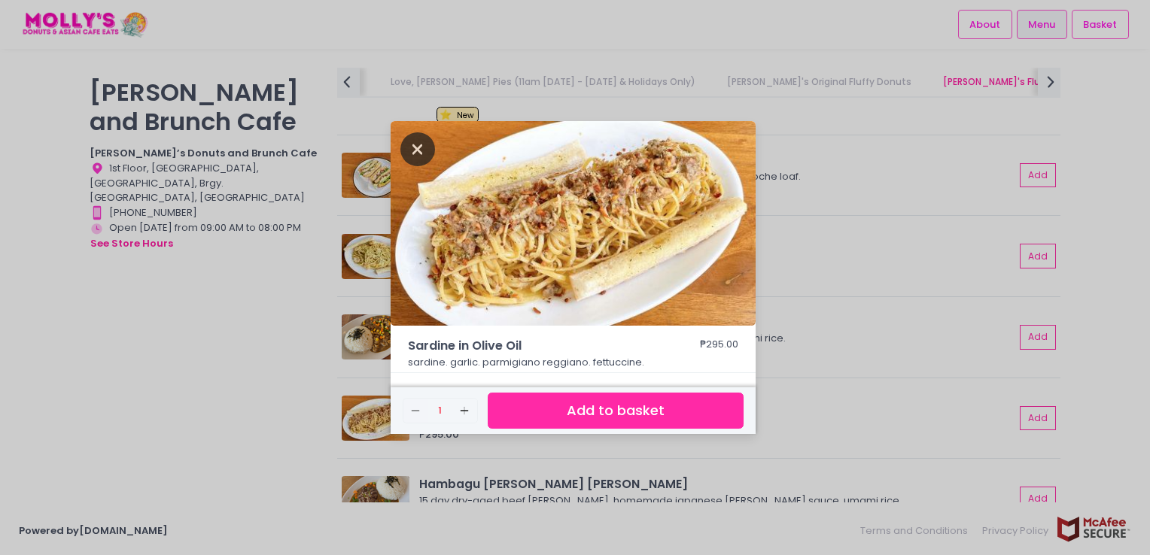
click at [413, 149] on icon "Close" at bounding box center [417, 149] width 35 height 34
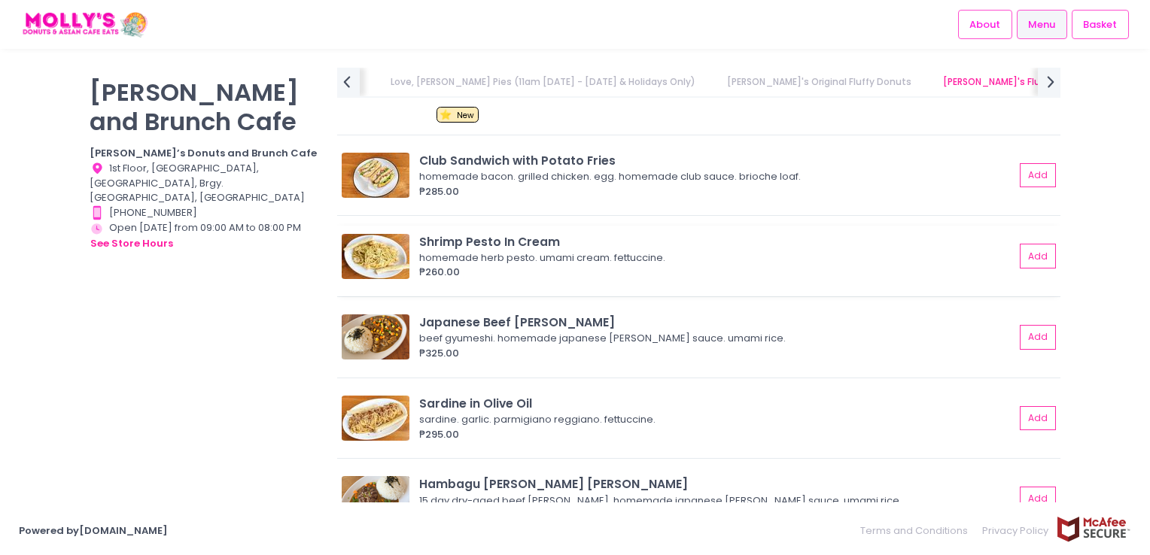
click at [390, 234] on img at bounding box center [376, 256] width 68 height 45
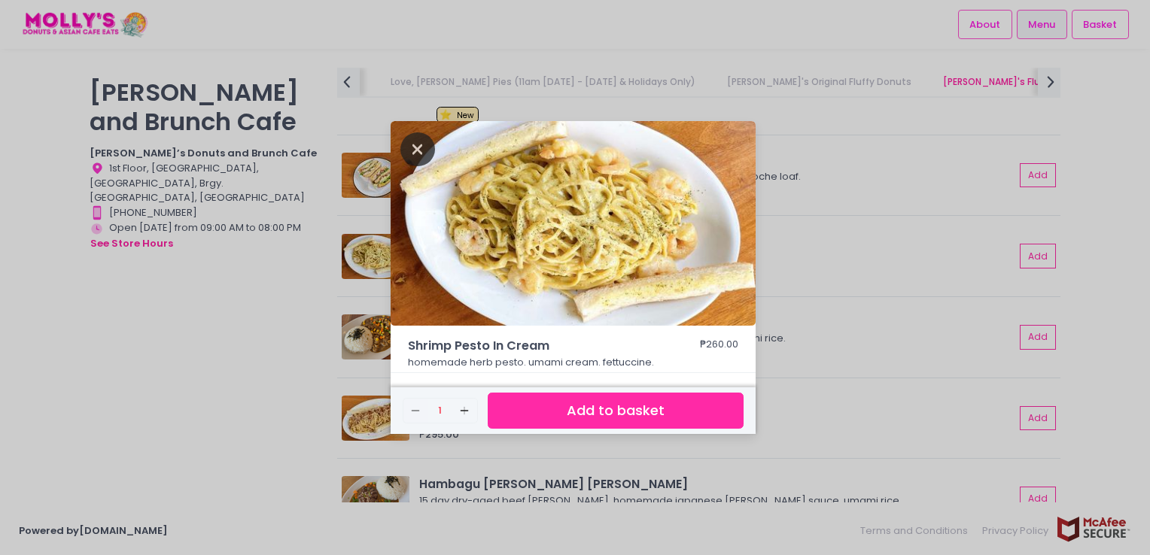
click at [427, 156] on icon "Close" at bounding box center [417, 149] width 35 height 34
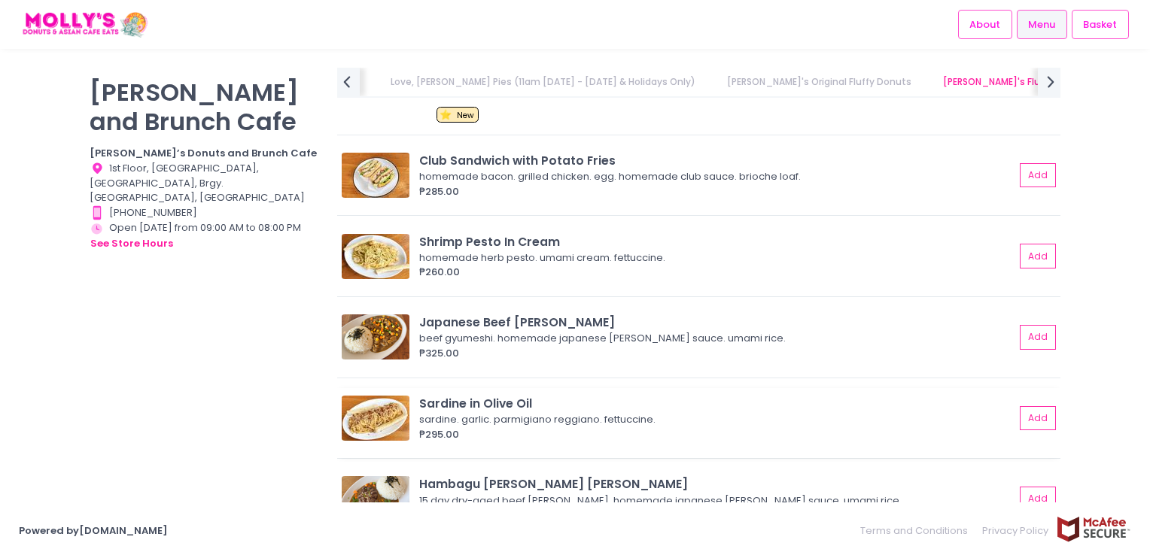
click at [409, 413] on img at bounding box center [376, 418] width 68 height 45
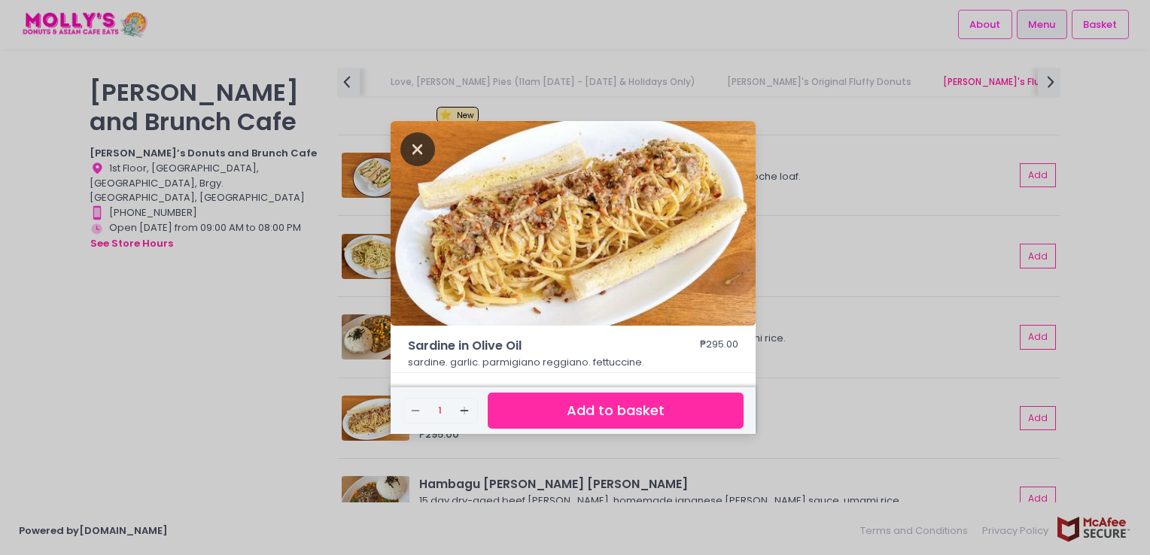
click at [423, 145] on icon "Close" at bounding box center [417, 149] width 35 height 34
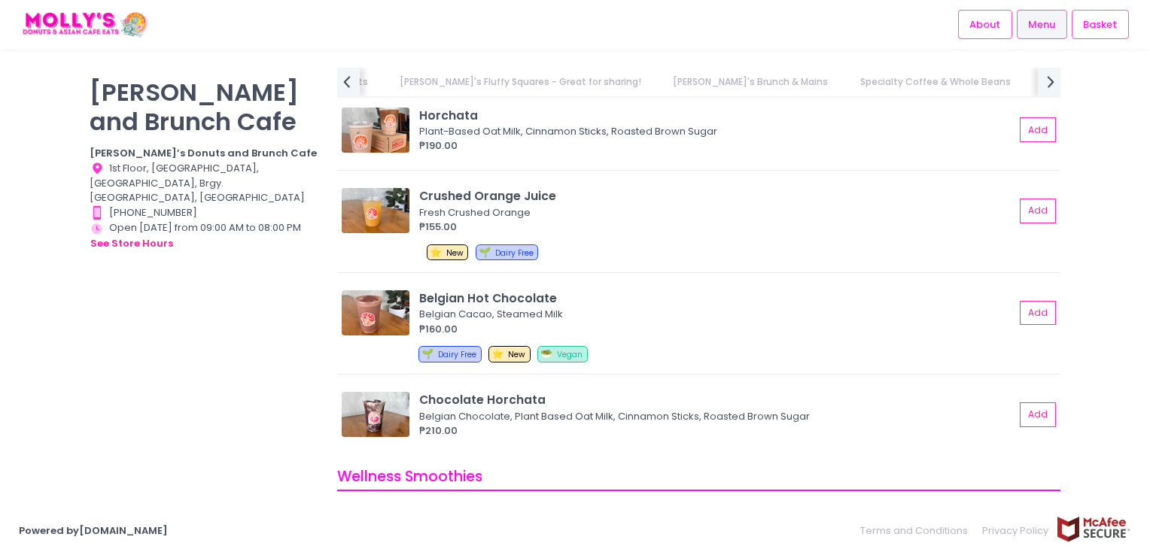
scroll to position [6200, 0]
